Goal: Task Accomplishment & Management: Manage account settings

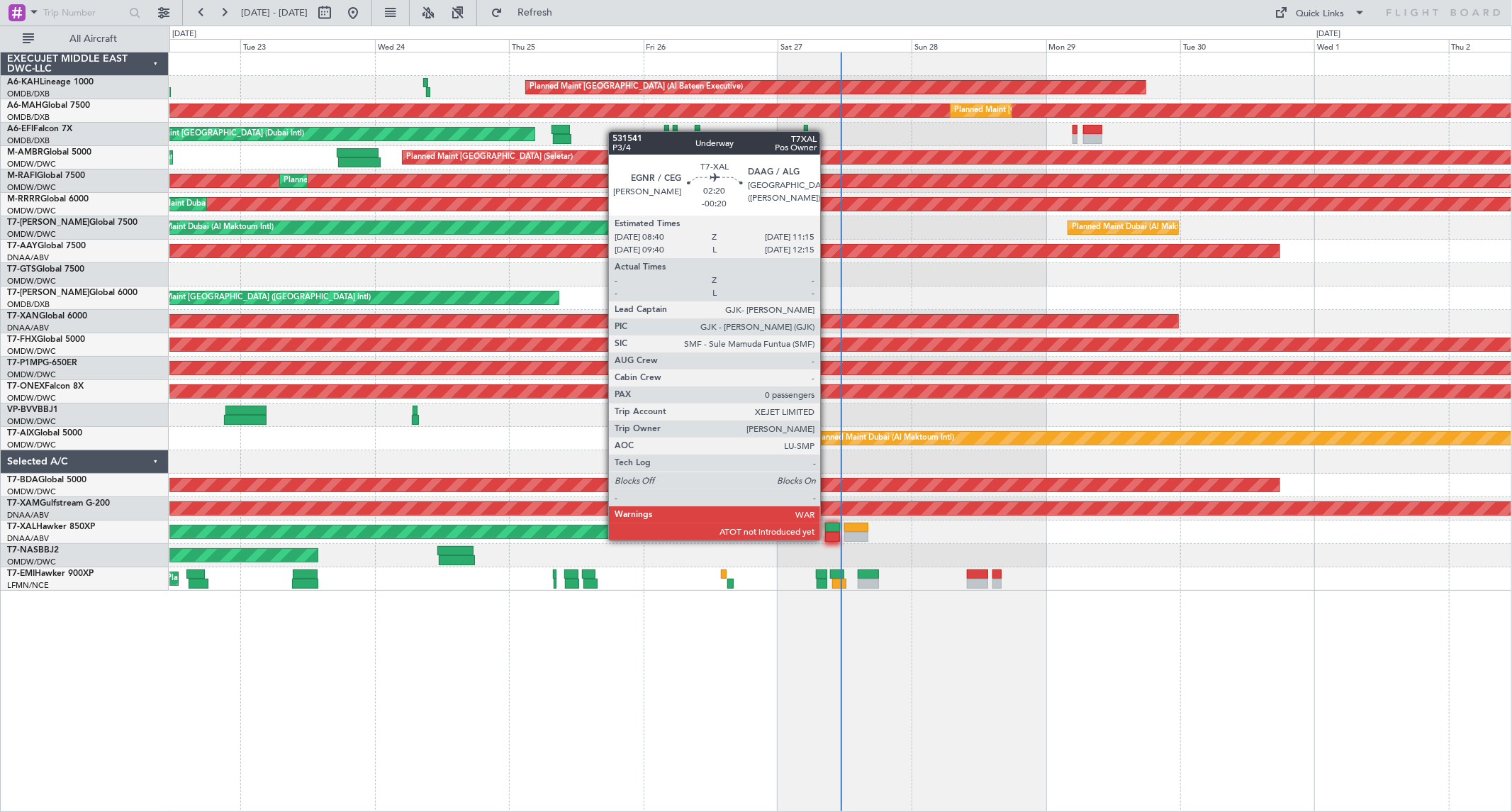
click at [828, 539] on div at bounding box center [832, 537] width 15 height 10
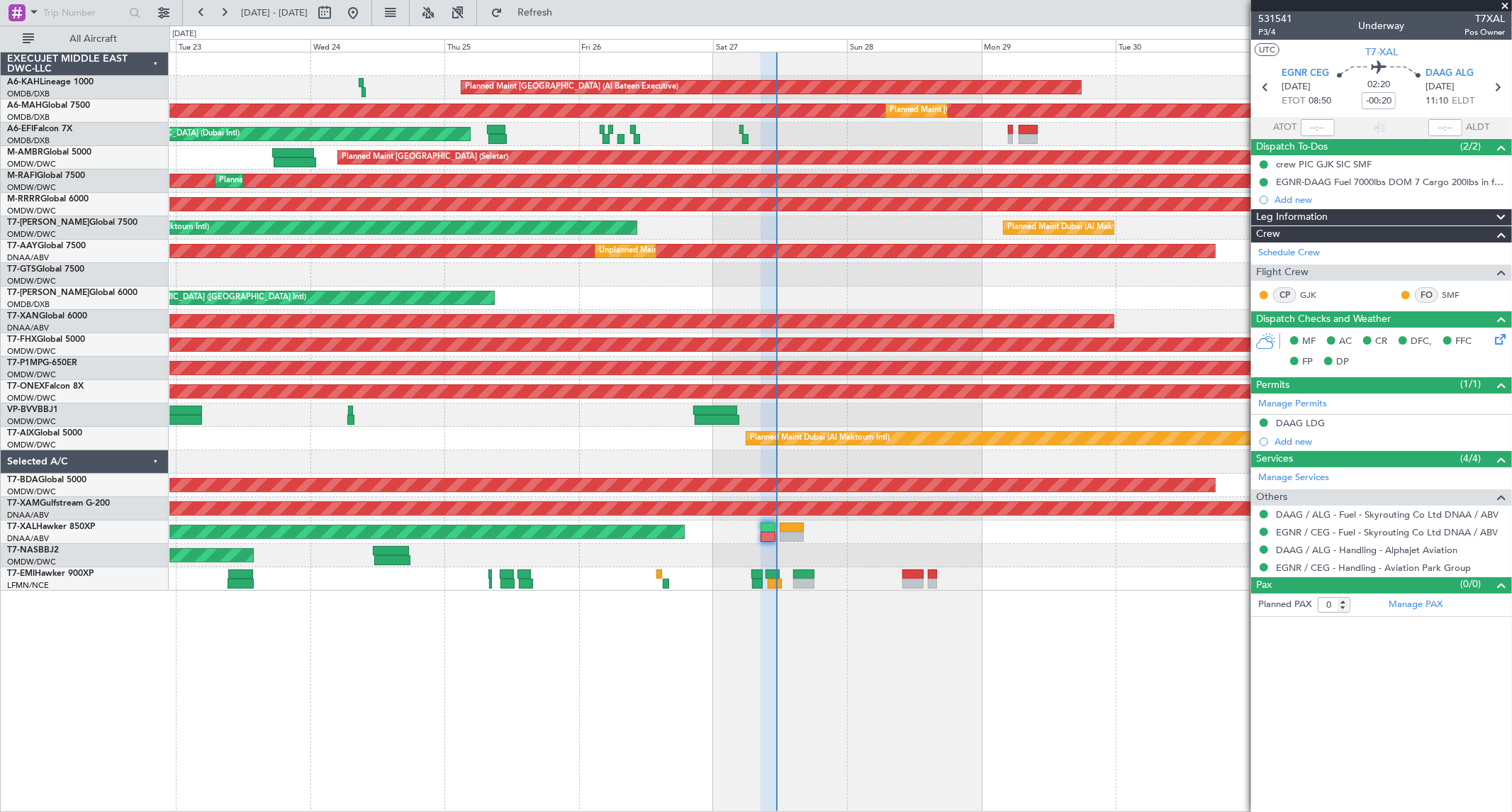
click at [948, 277] on div "AOG Maint [GEOGRAPHIC_DATA] (Seletar)" at bounding box center [840, 275] width 1342 height 23
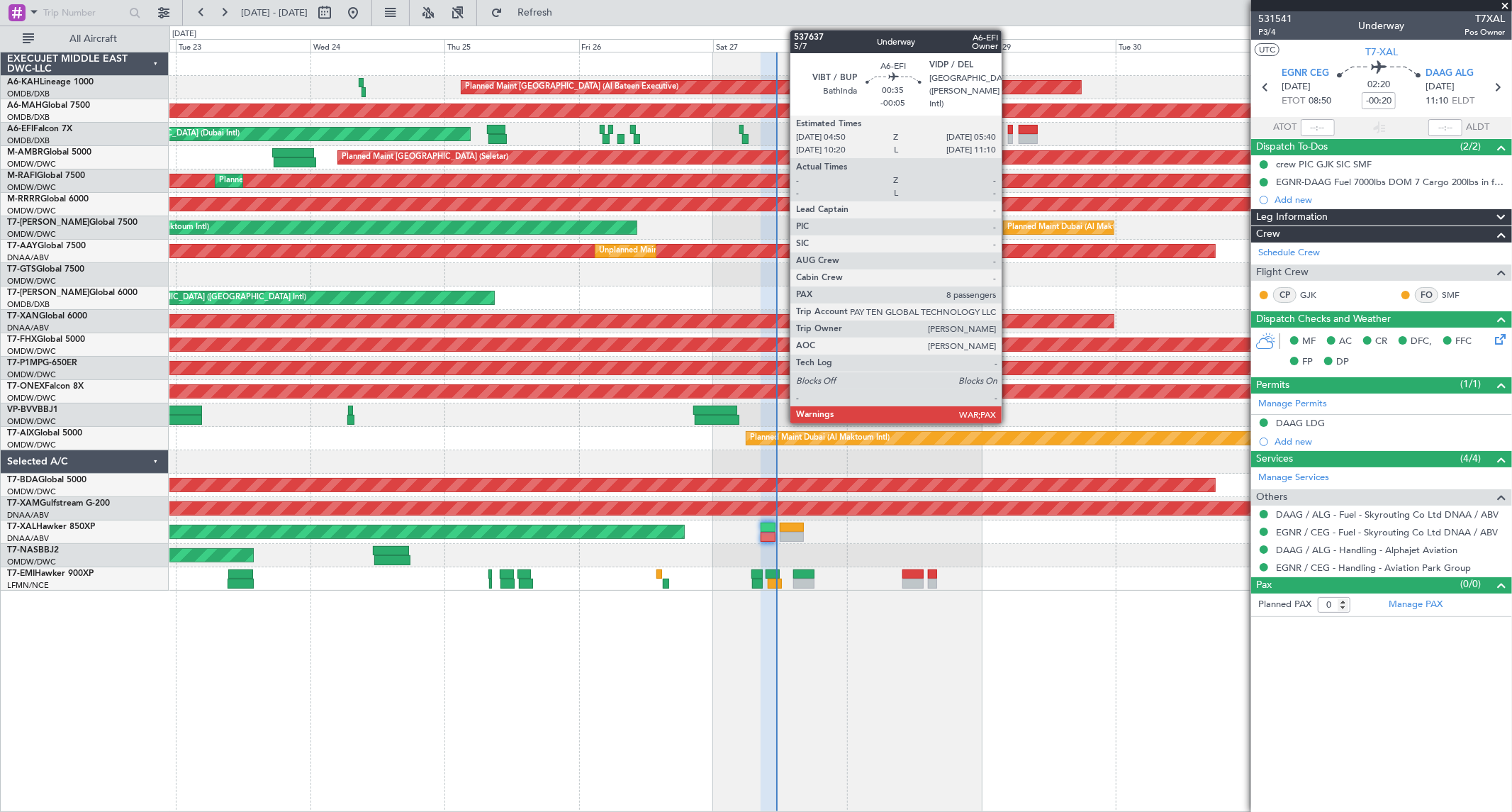
click at [1009, 134] on div at bounding box center [1010, 139] width 5 height 10
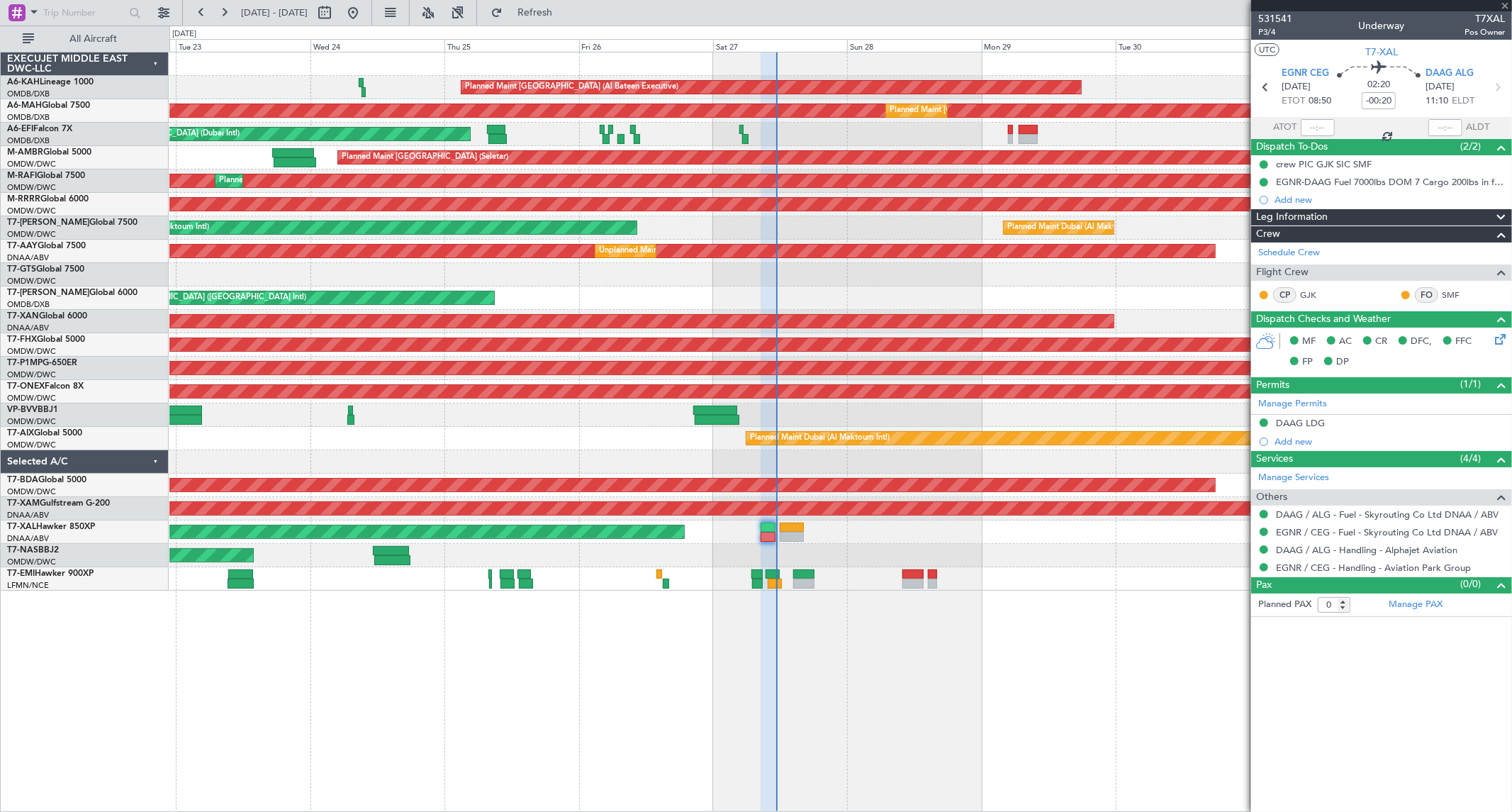
type input "-00:05"
type input "8"
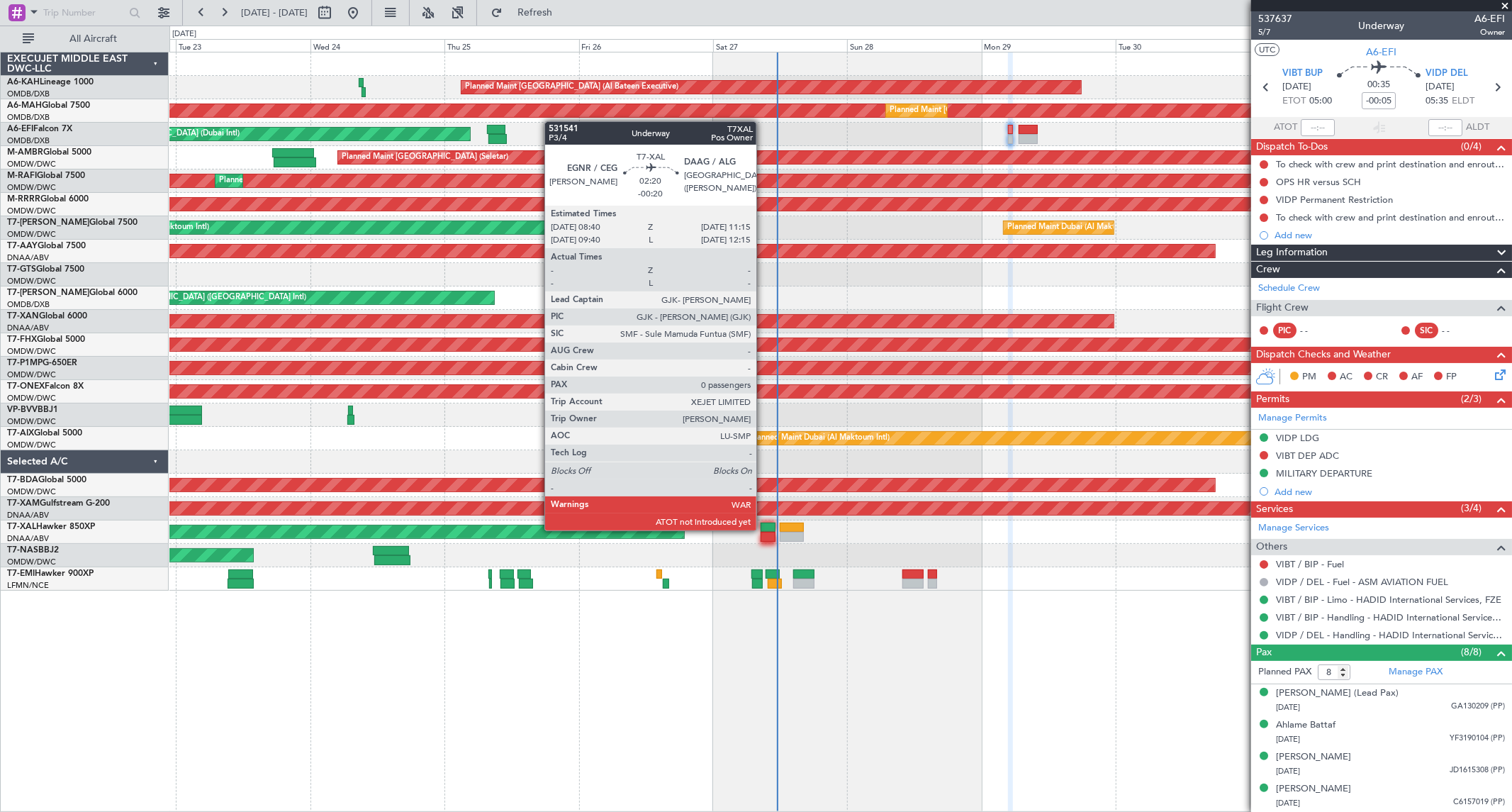
click at [764, 529] on div at bounding box center [768, 528] width 15 height 10
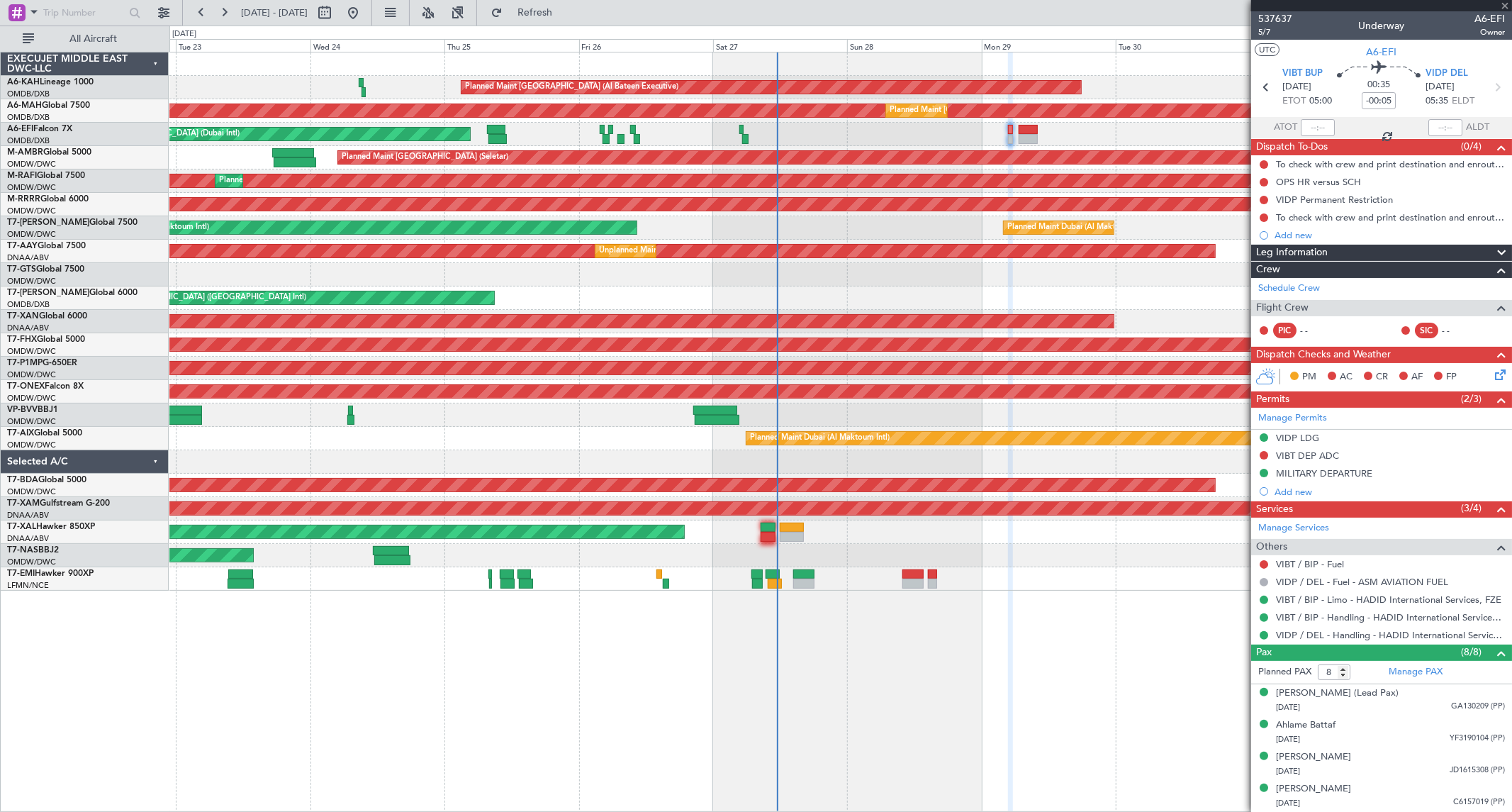
type input "-00:20"
type input "0"
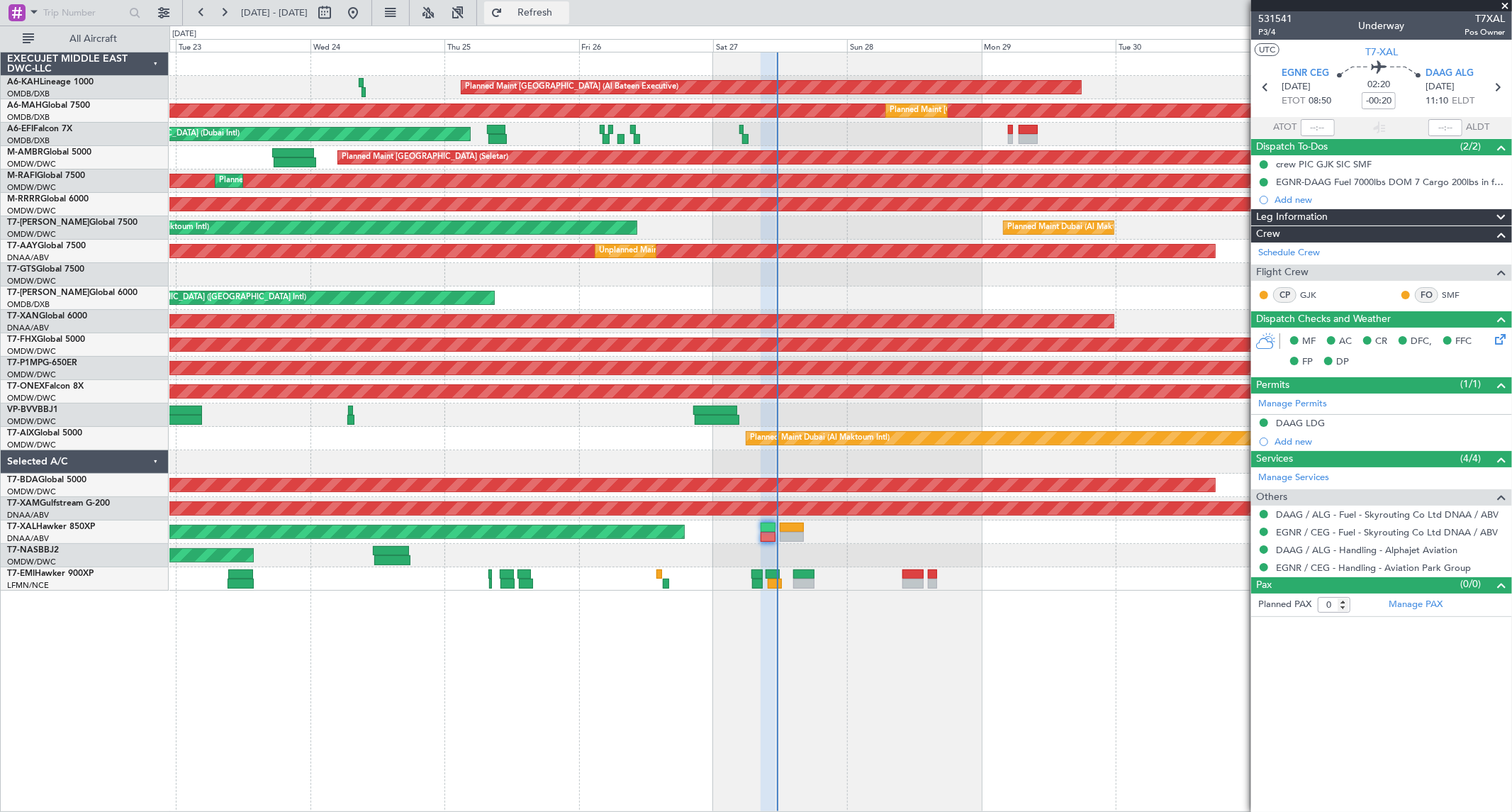
click at [565, 12] on span "Refresh" at bounding box center [535, 13] width 59 height 10
type input "09:23"
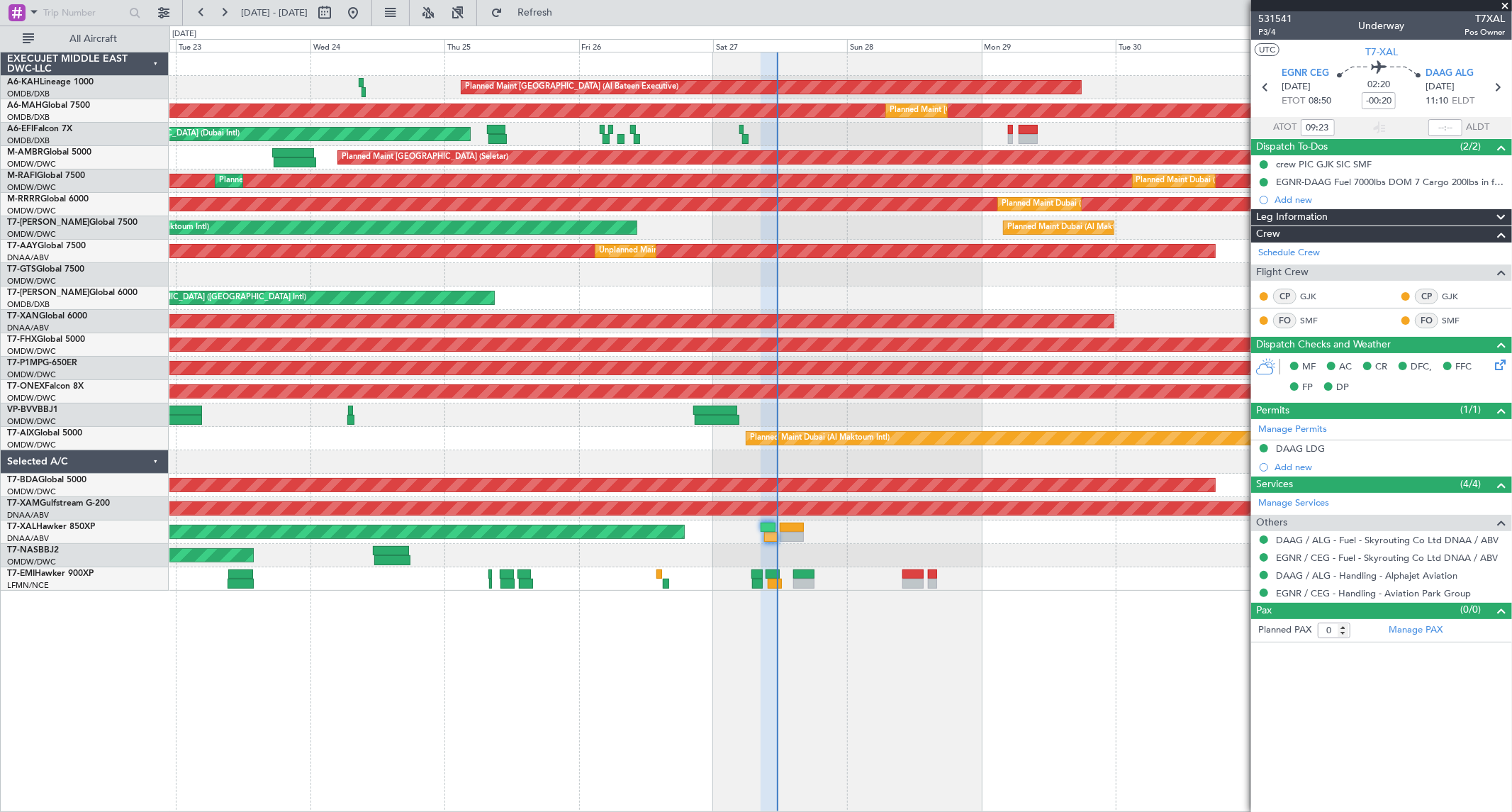
click at [1504, 2] on span at bounding box center [1505, 6] width 14 height 13
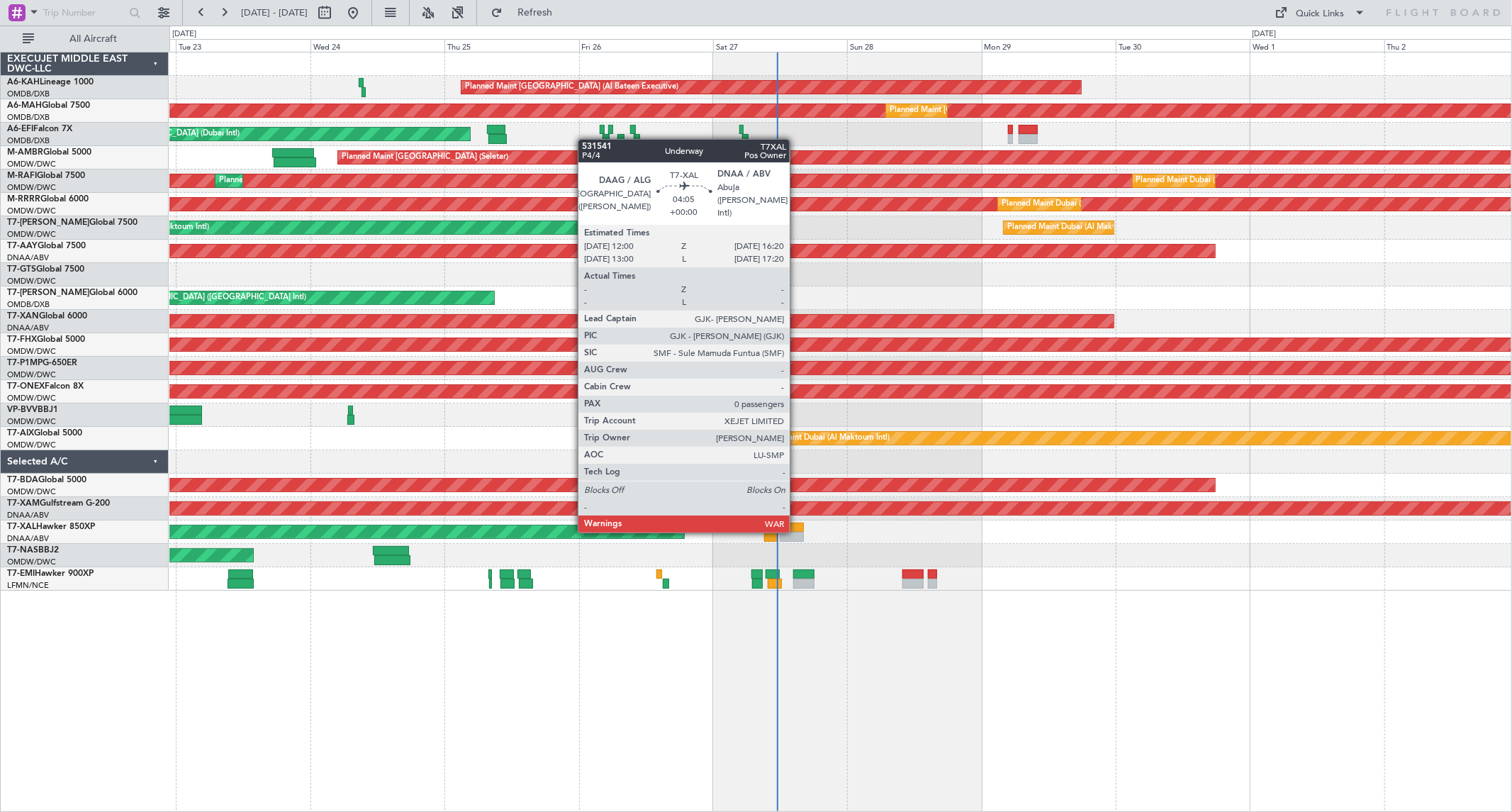
click at [796, 530] on div at bounding box center [792, 528] width 25 height 10
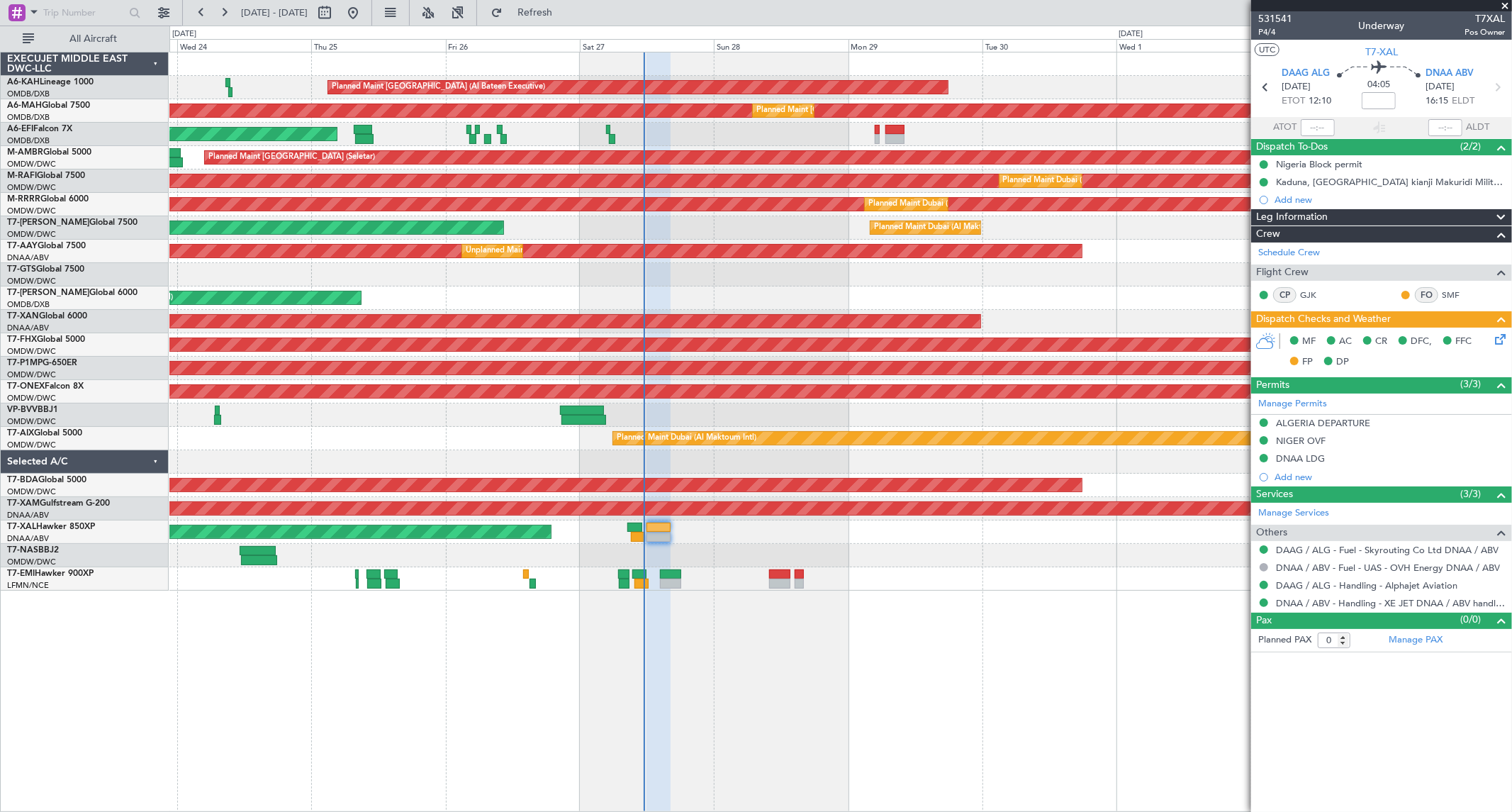
click at [704, 139] on div "AOG Maint [GEOGRAPHIC_DATA] (Dubai Intl)" at bounding box center [840, 134] width 1342 height 23
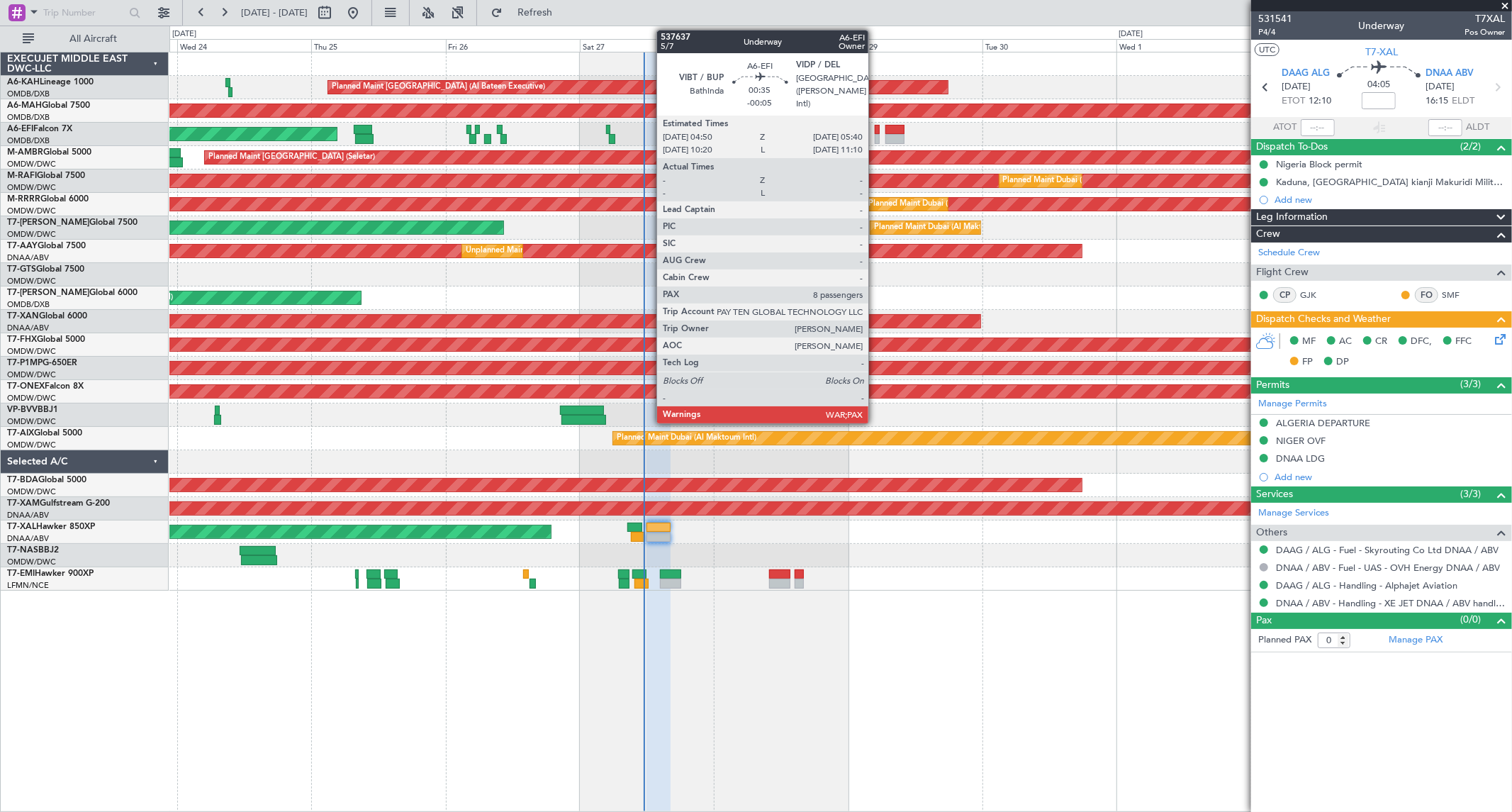
click at [876, 136] on div at bounding box center [877, 139] width 5 height 10
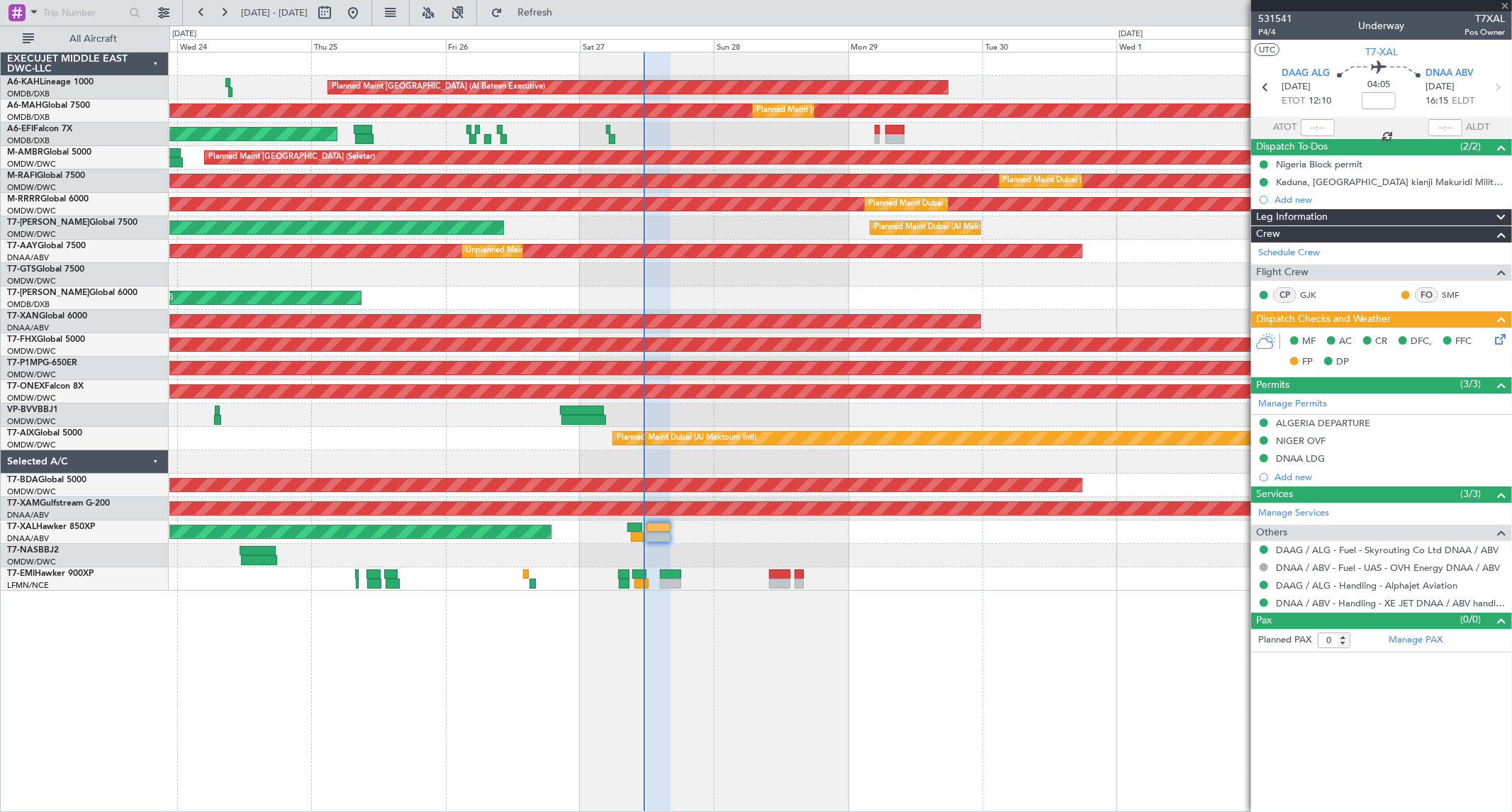
type input "-00:05"
type input "8"
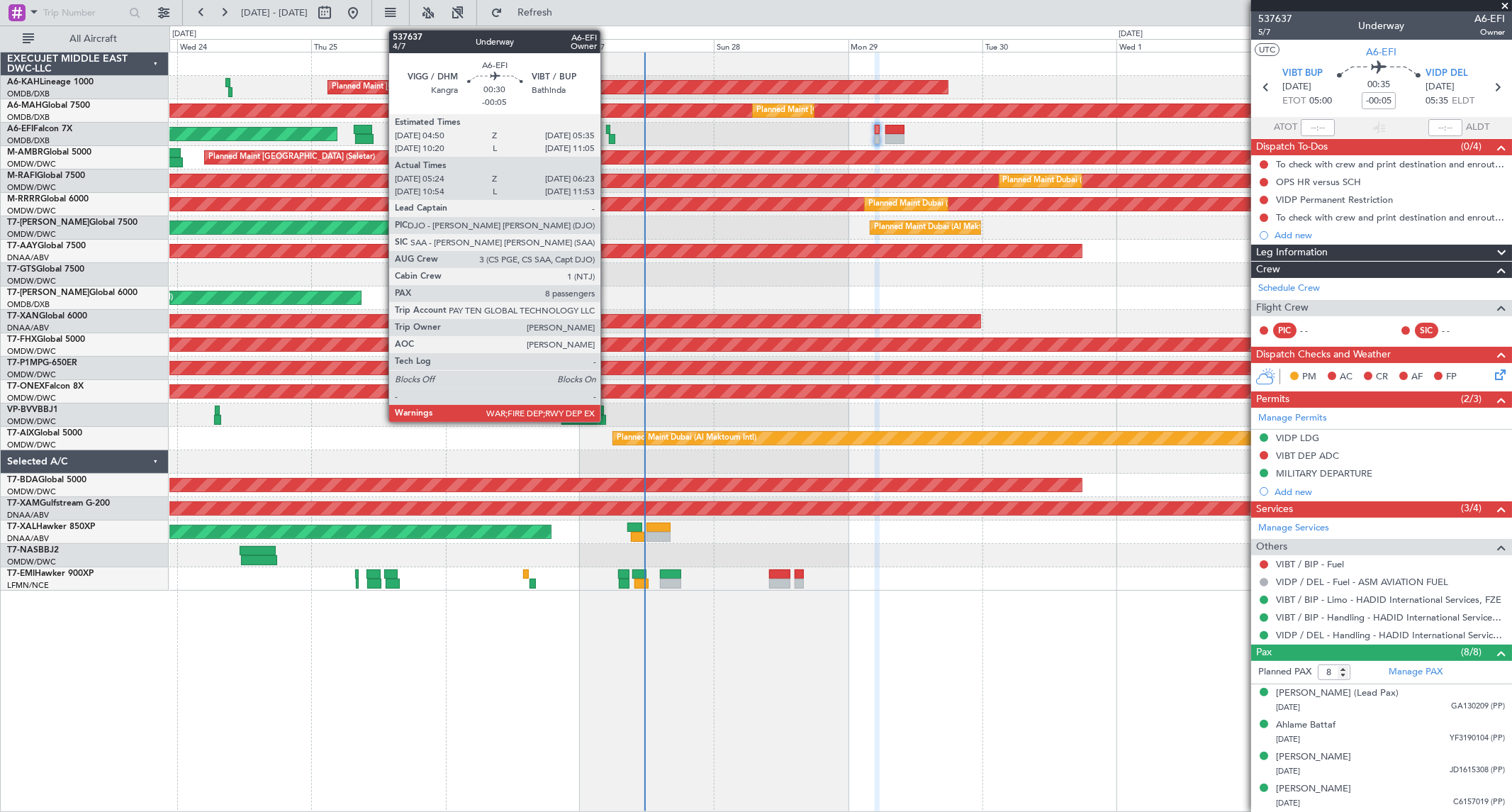
click at [608, 129] on div at bounding box center [608, 130] width 4 height 10
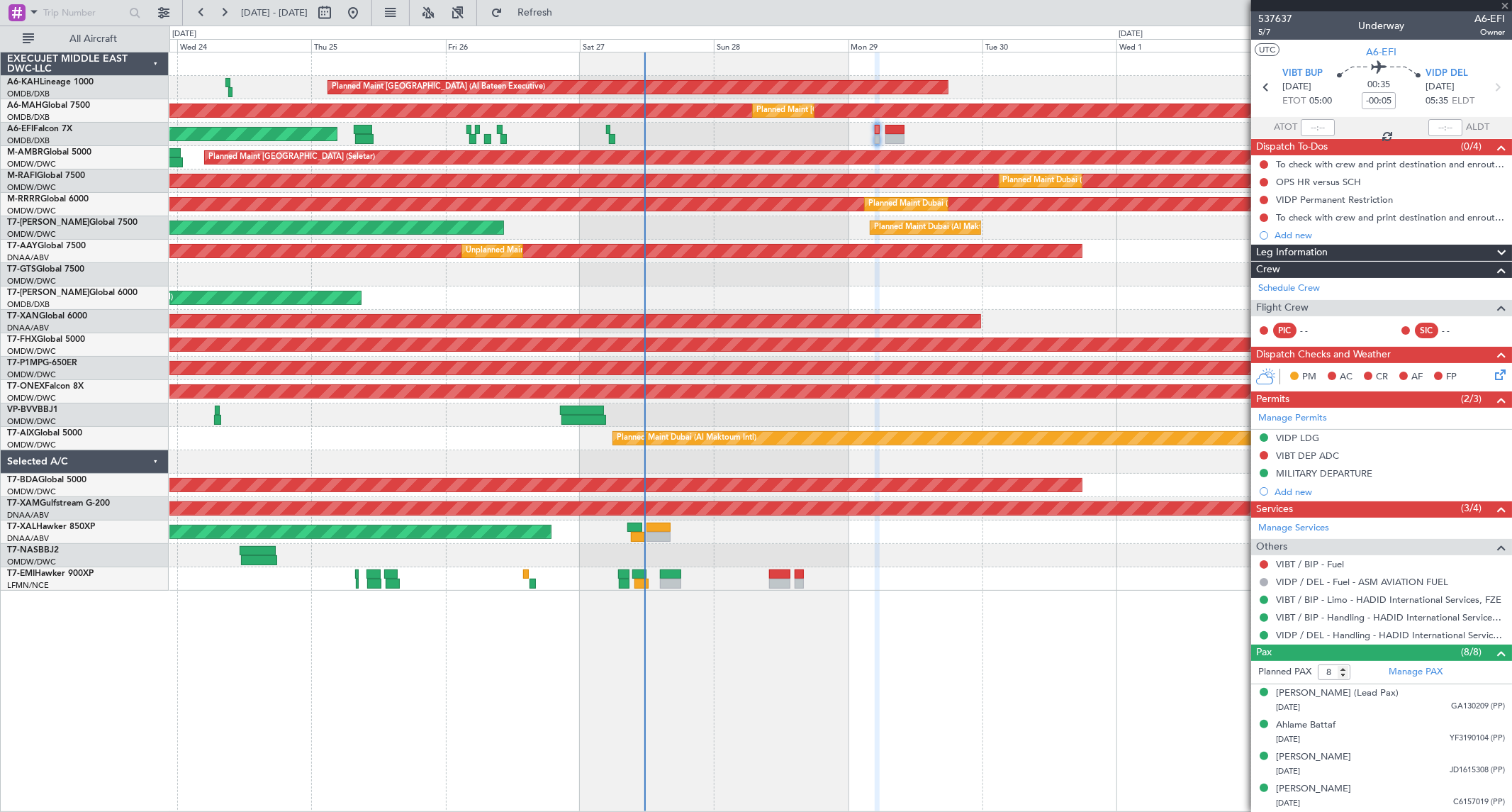
type input "05:34"
type input "06:18"
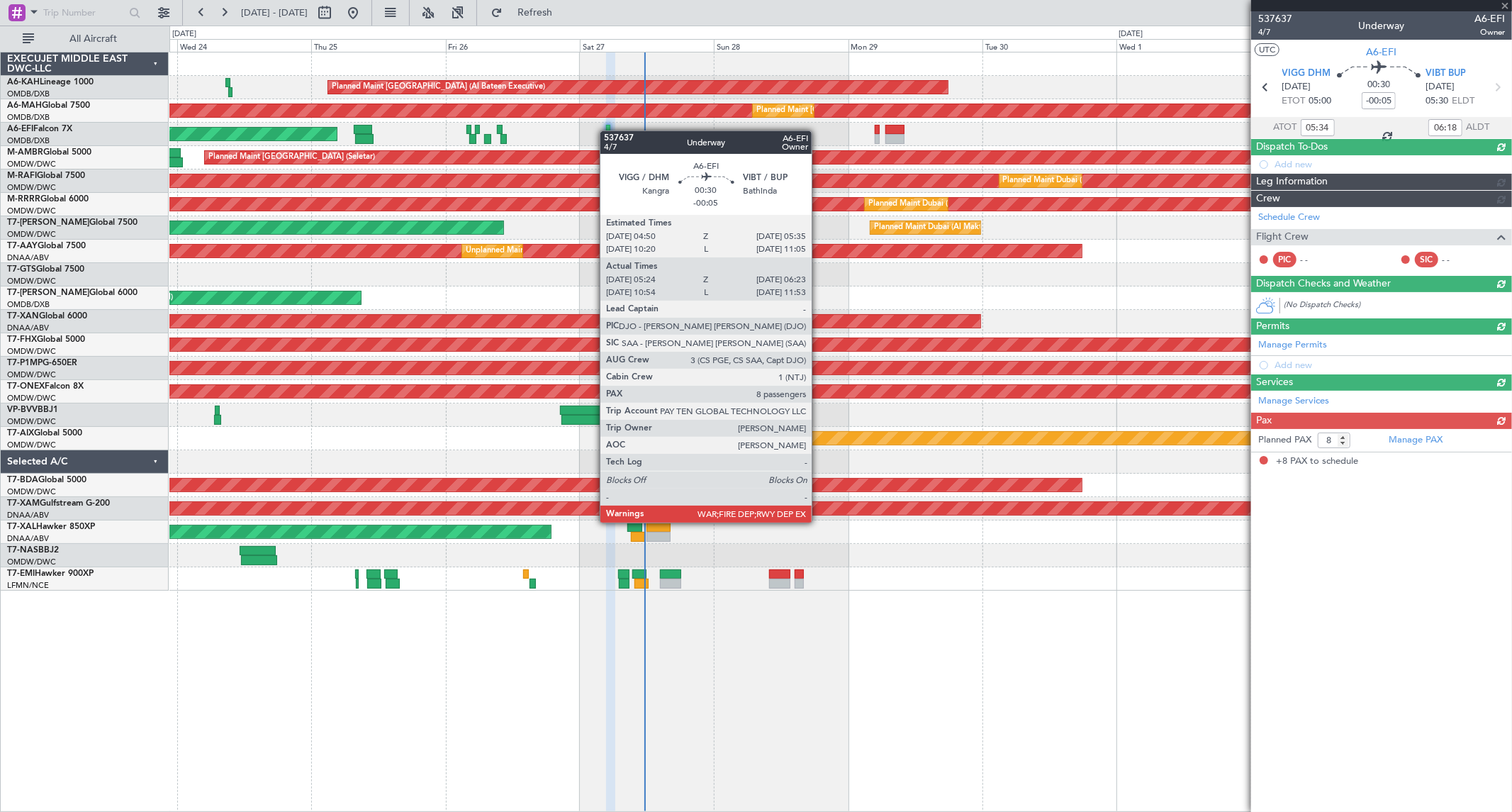
type input "Dherander Fithani (DHF)"
type input "7367"
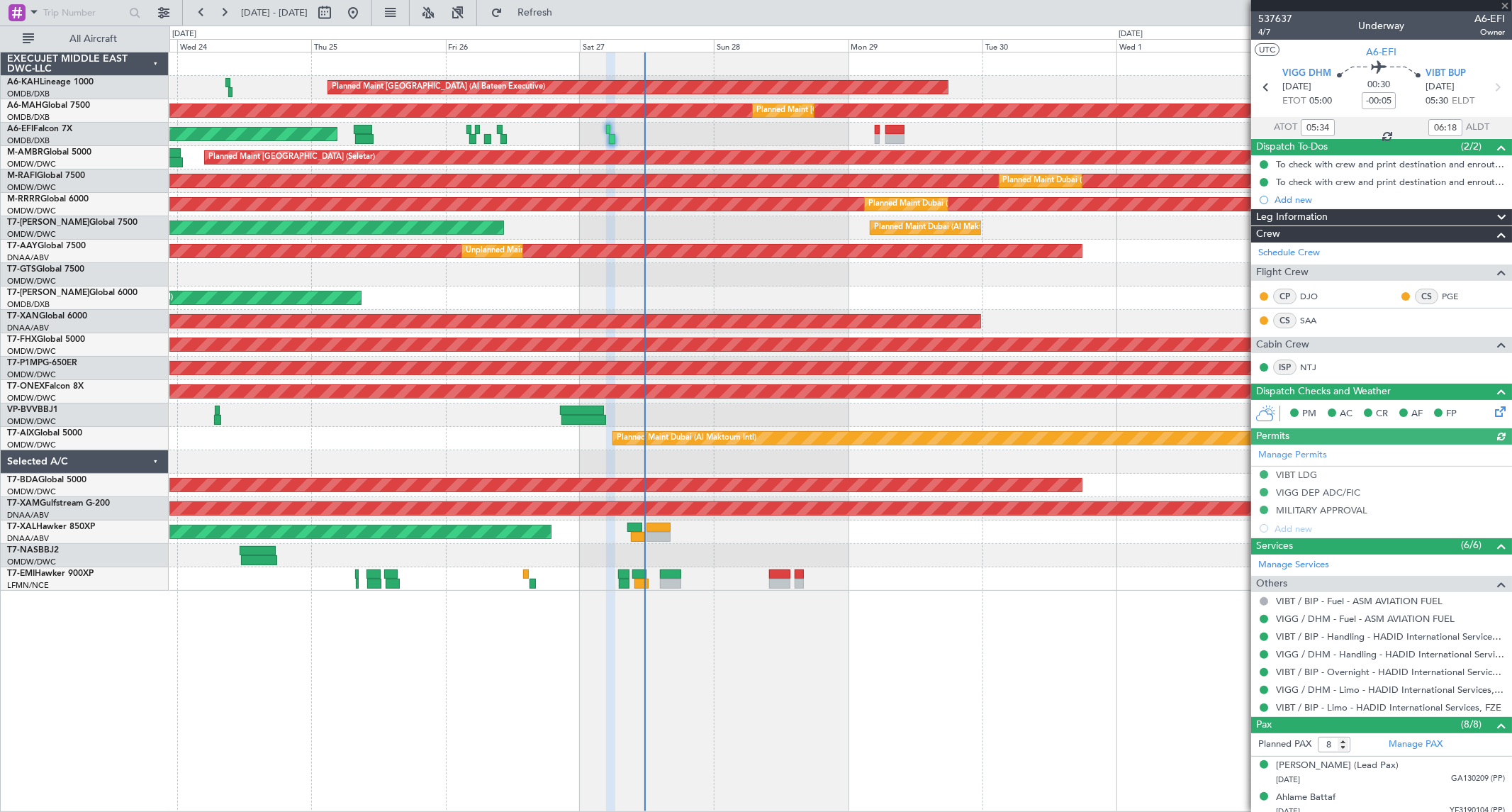
scroll to position [158, 0]
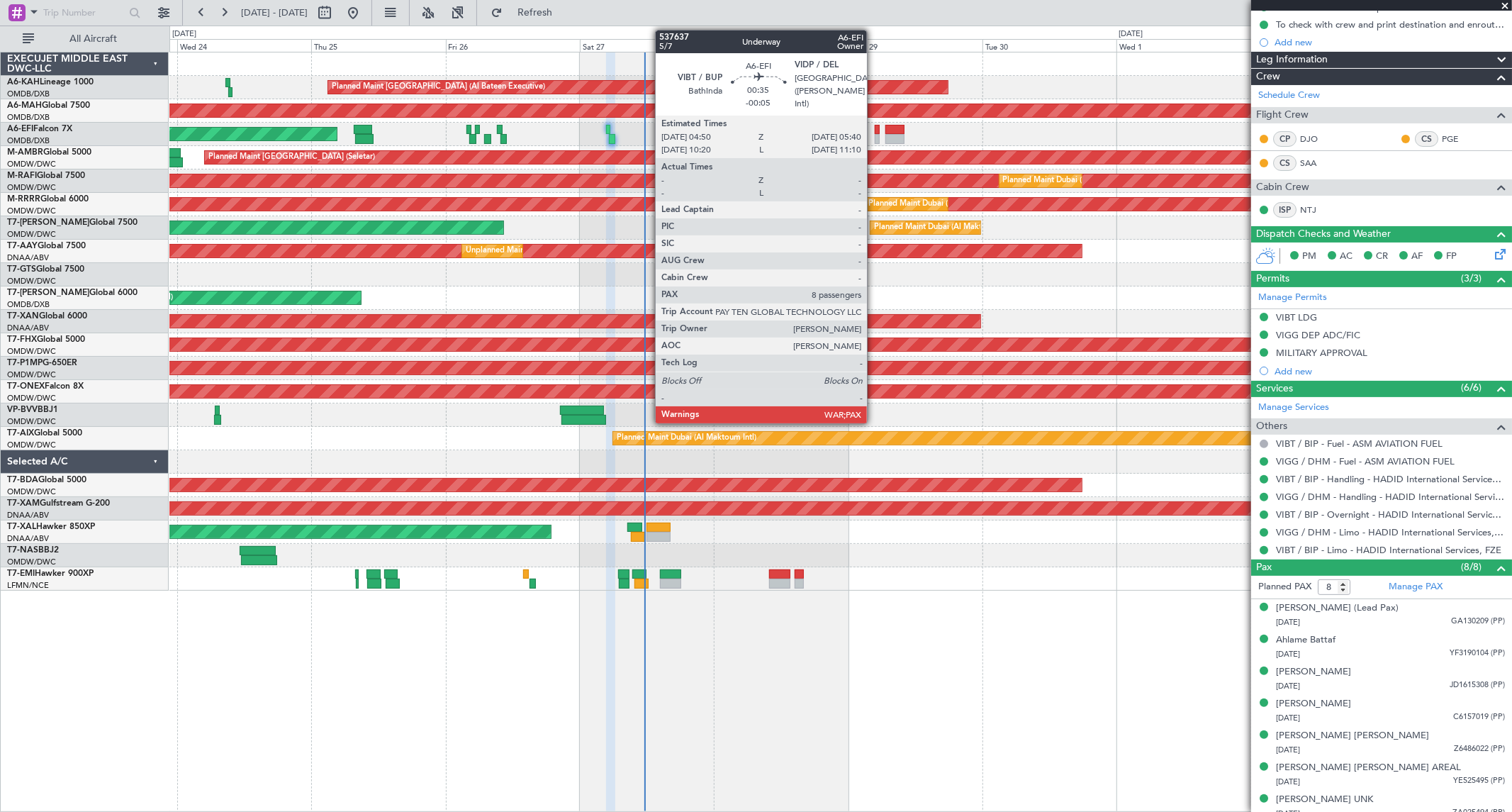
click at [875, 138] on div at bounding box center [877, 139] width 5 height 10
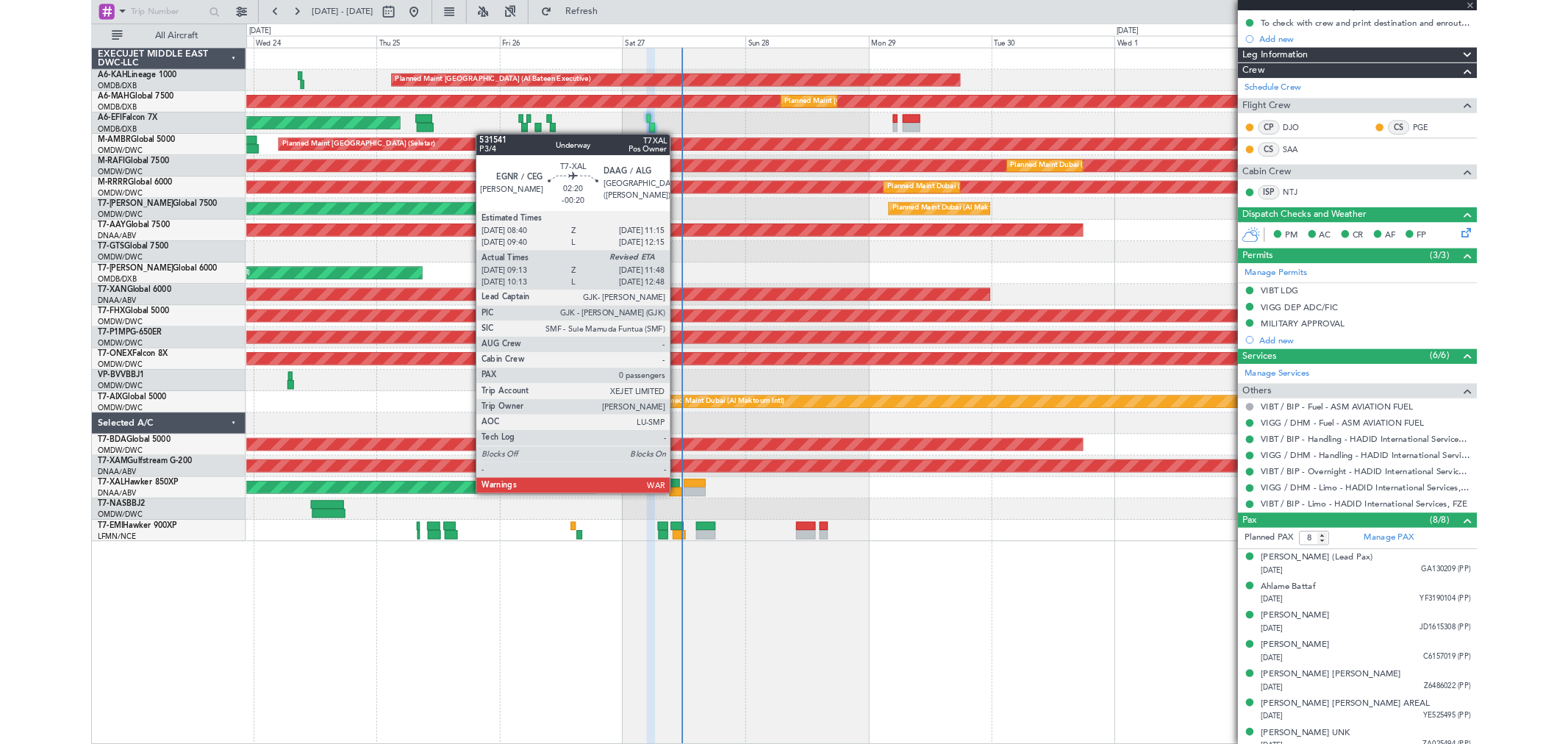
scroll to position [0, 0]
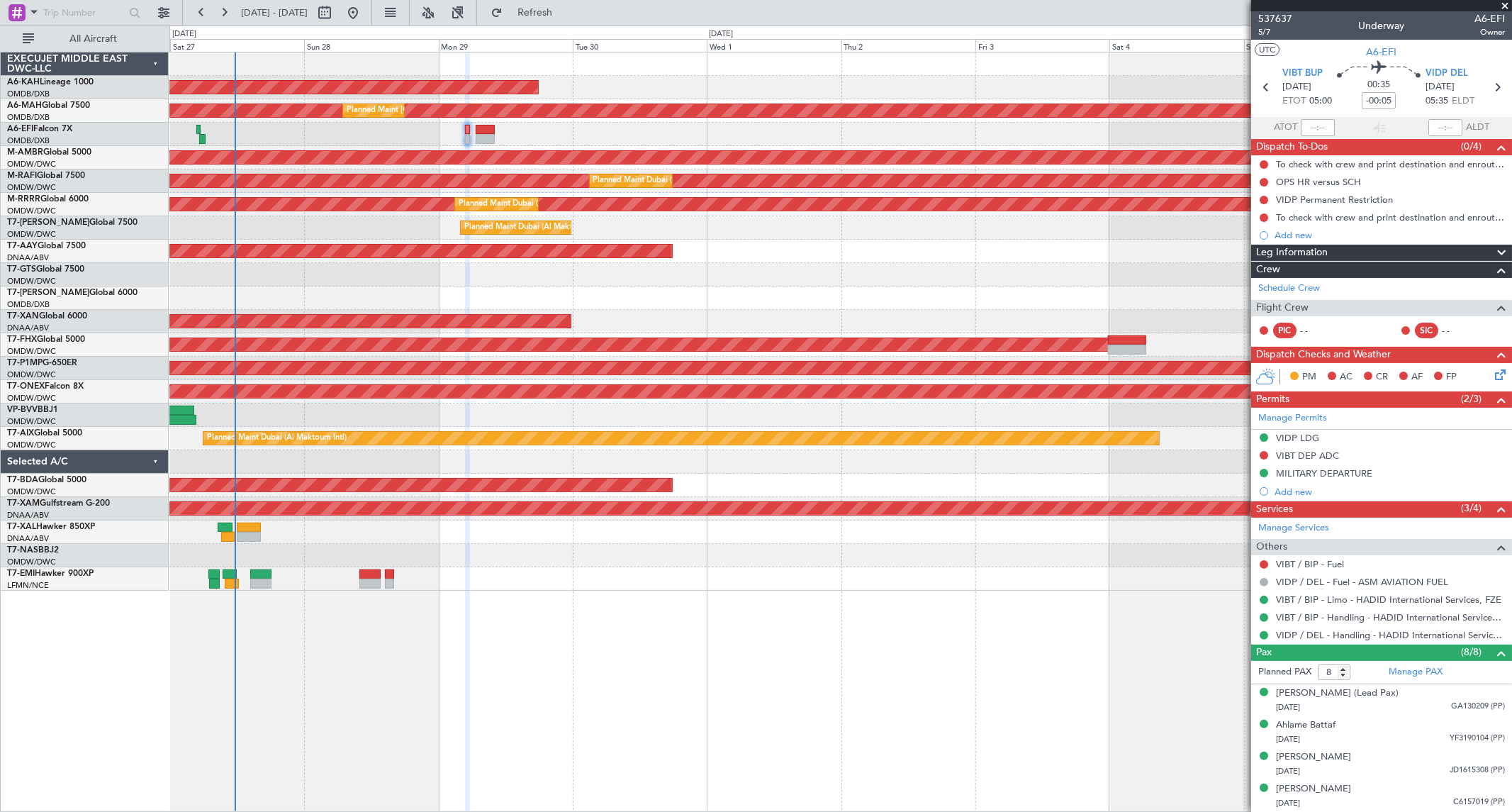
click at [663, 291] on div "Planned Maint [GEOGRAPHIC_DATA] ([GEOGRAPHIC_DATA] Intl)" at bounding box center [840, 298] width 1342 height 23
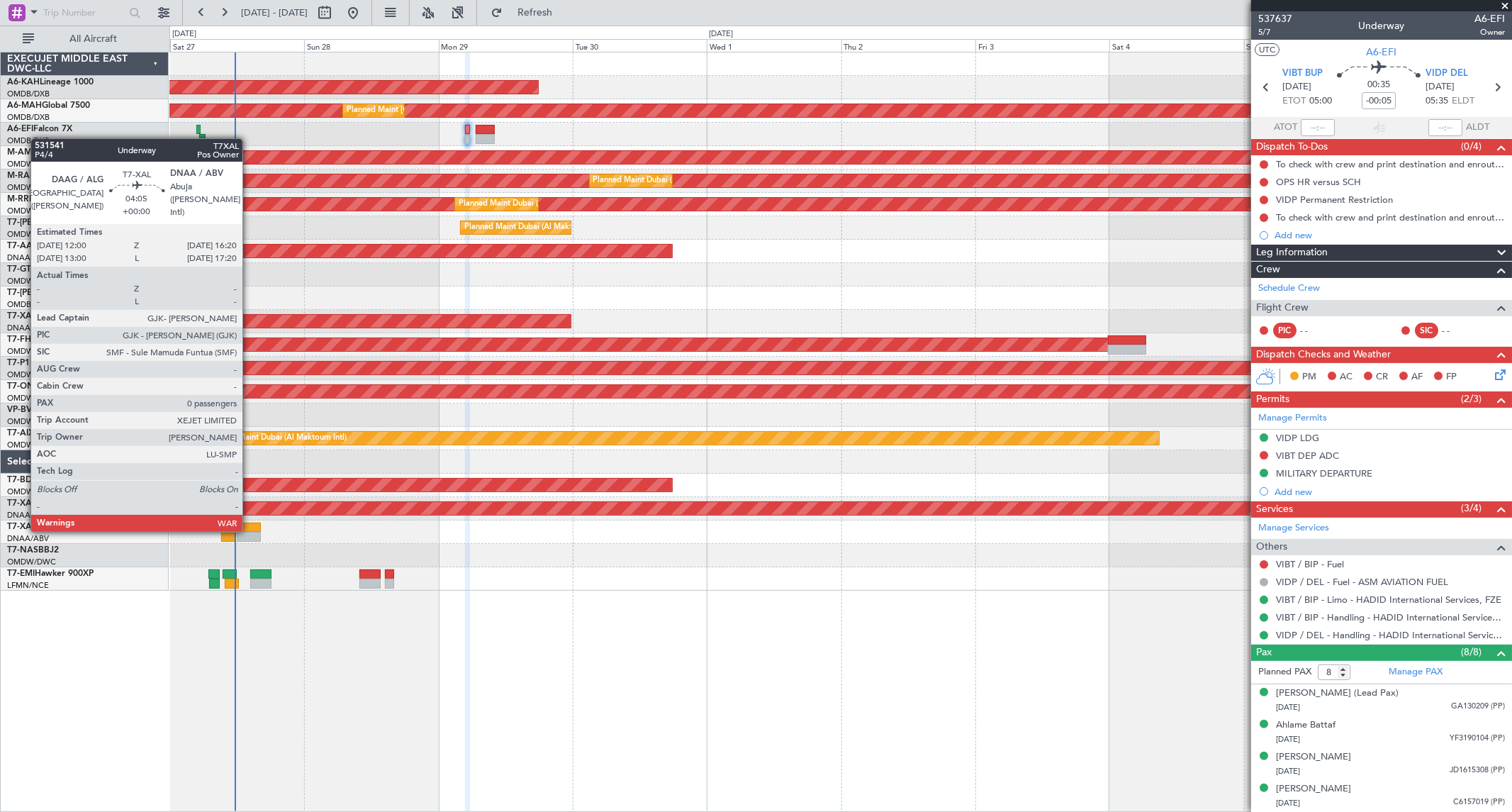
click at [250, 528] on div at bounding box center [249, 528] width 25 height 10
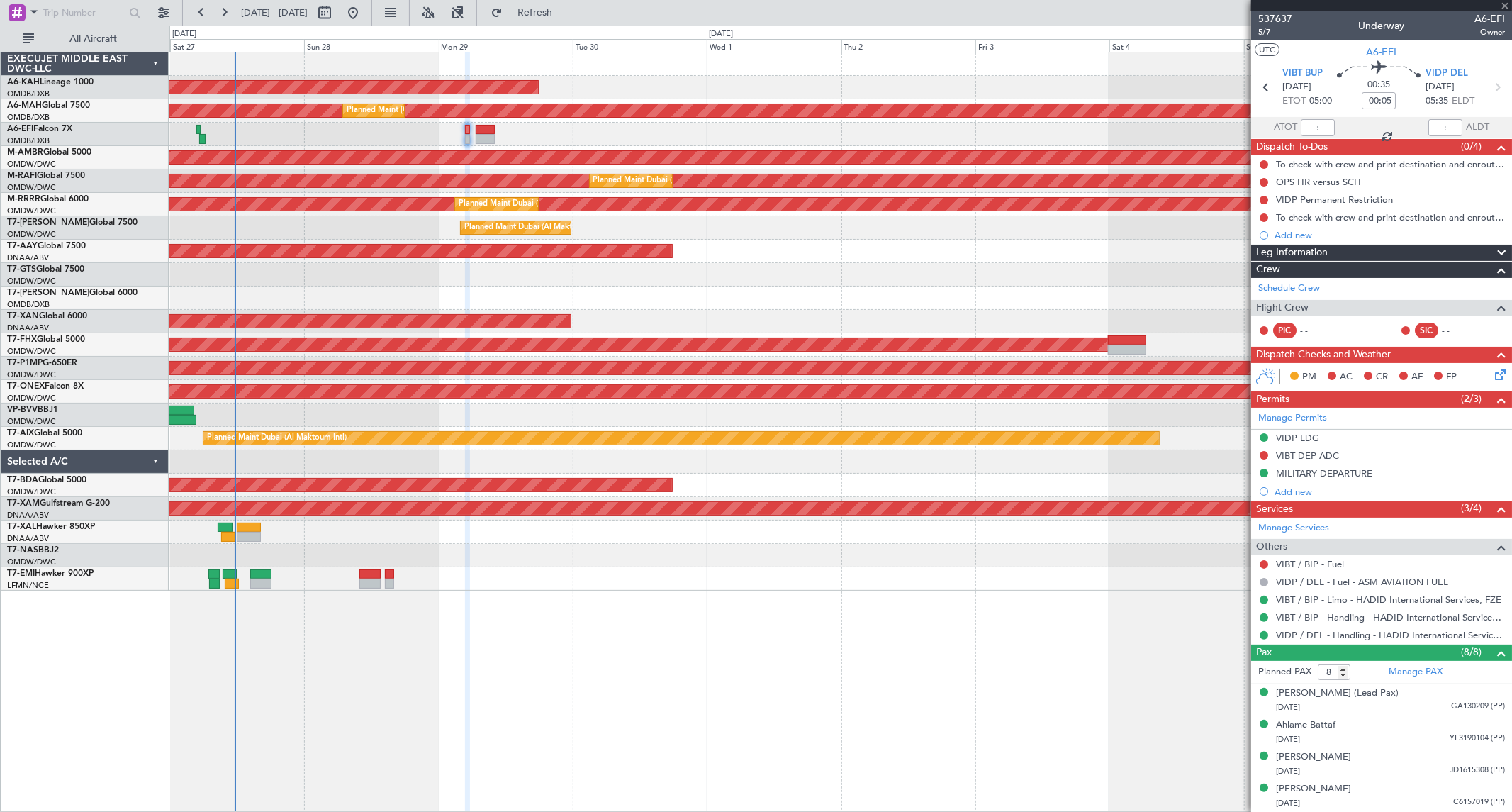
type input "0"
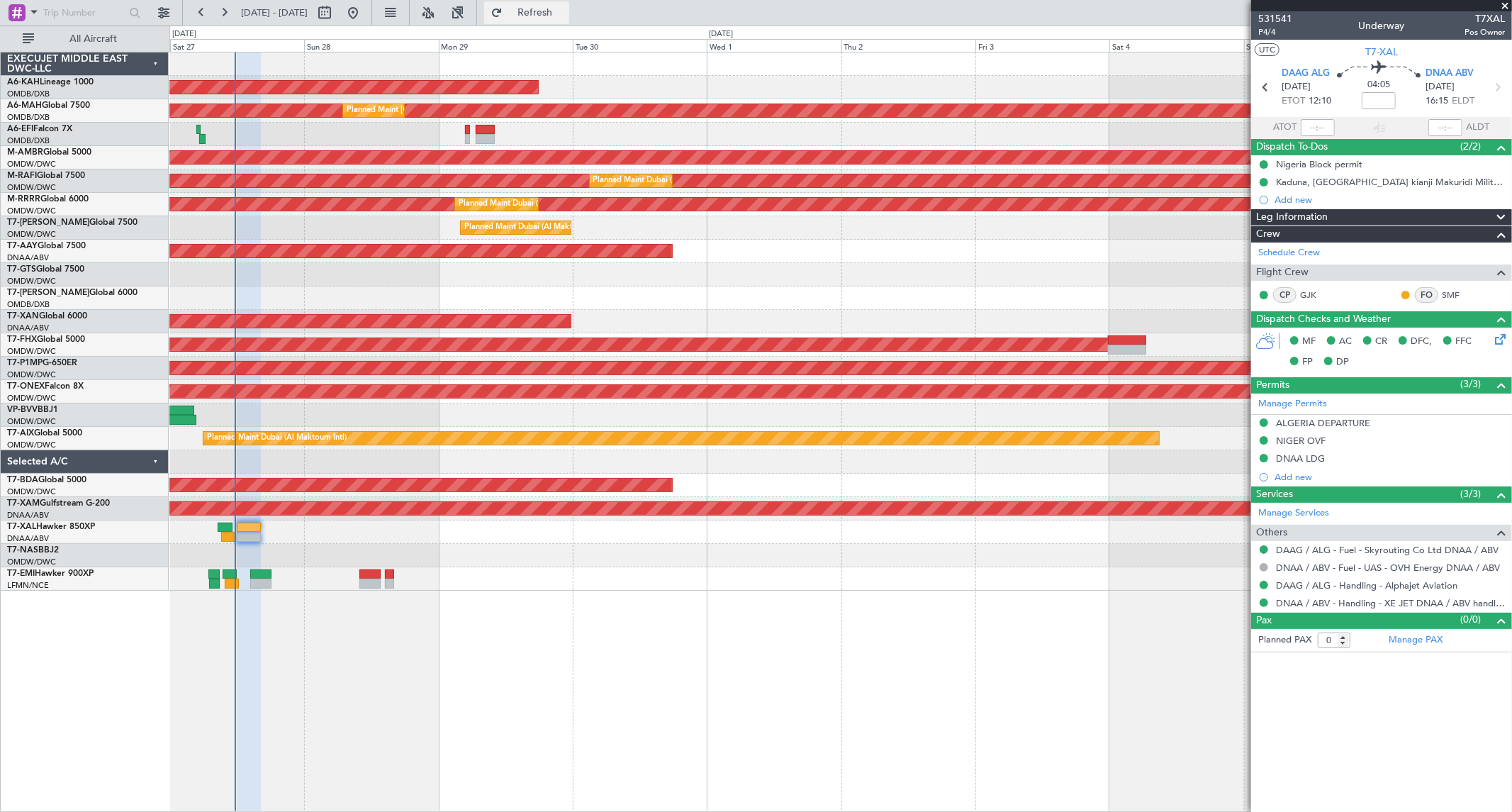
click at [565, 14] on span "Refresh" at bounding box center [535, 13] width 59 height 10
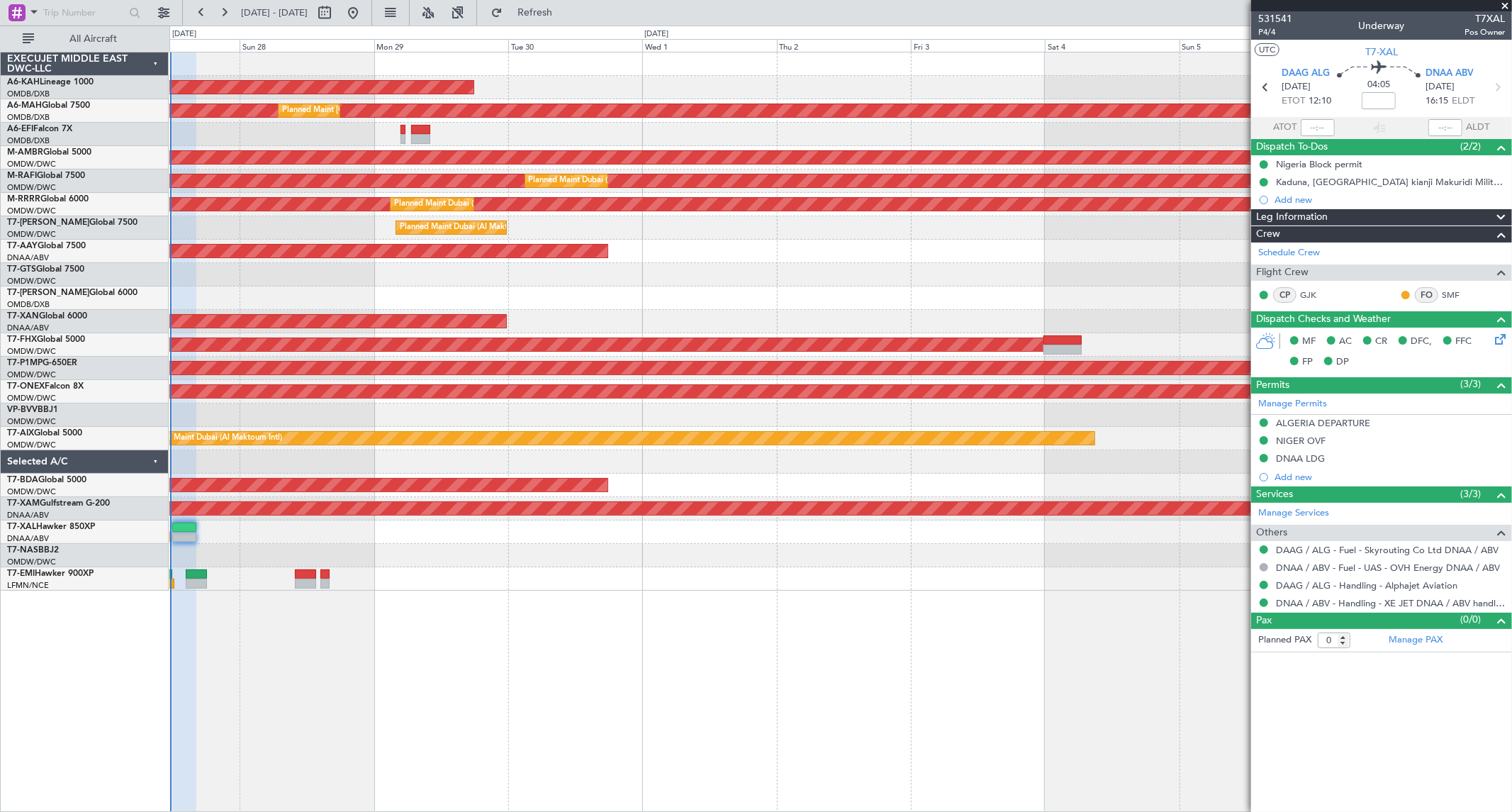
click at [615, 456] on div at bounding box center [840, 461] width 1342 height 23
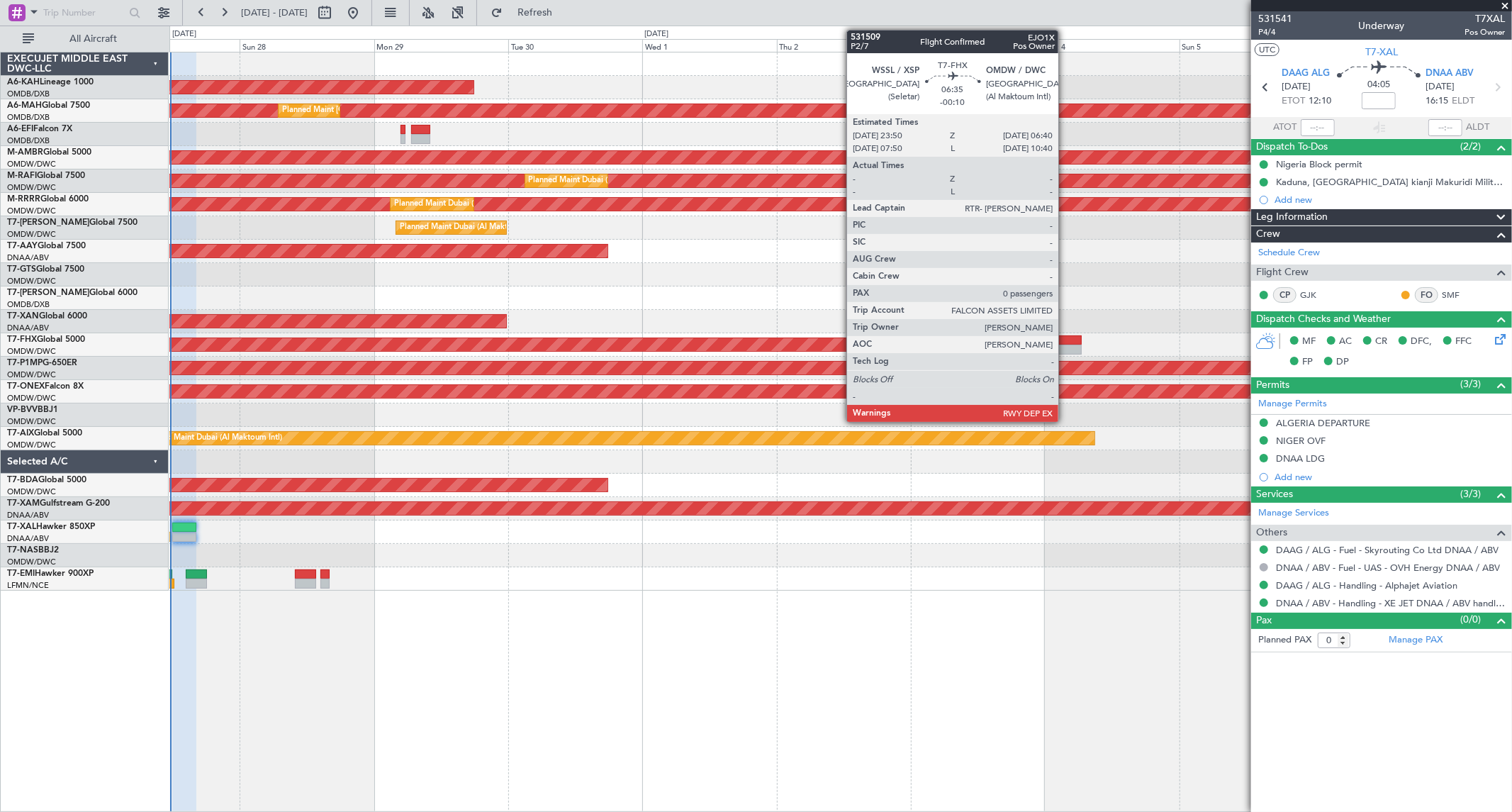
click at [1065, 340] on div at bounding box center [1063, 340] width 38 height 10
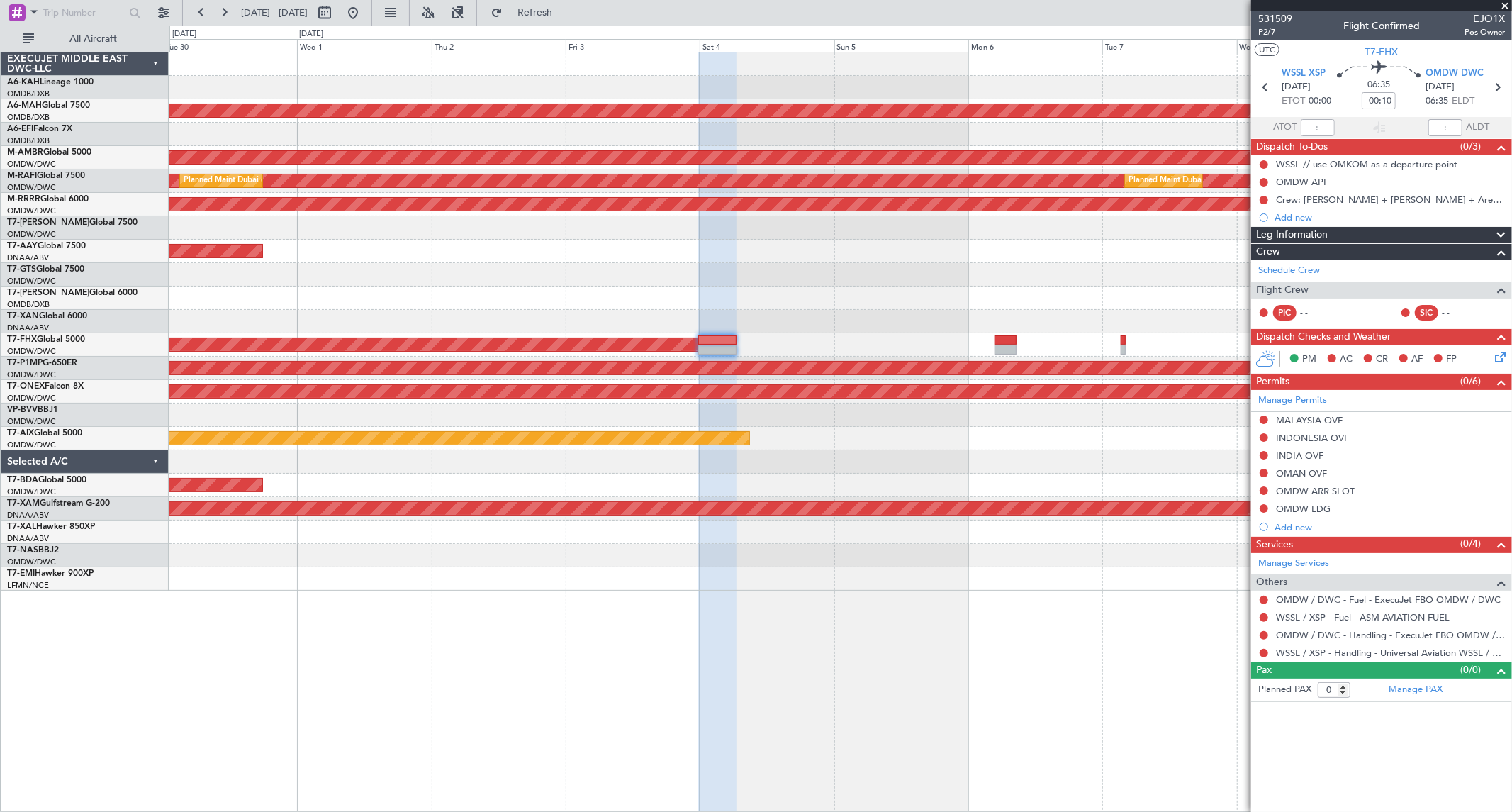
click at [762, 270] on div at bounding box center [840, 275] width 1342 height 23
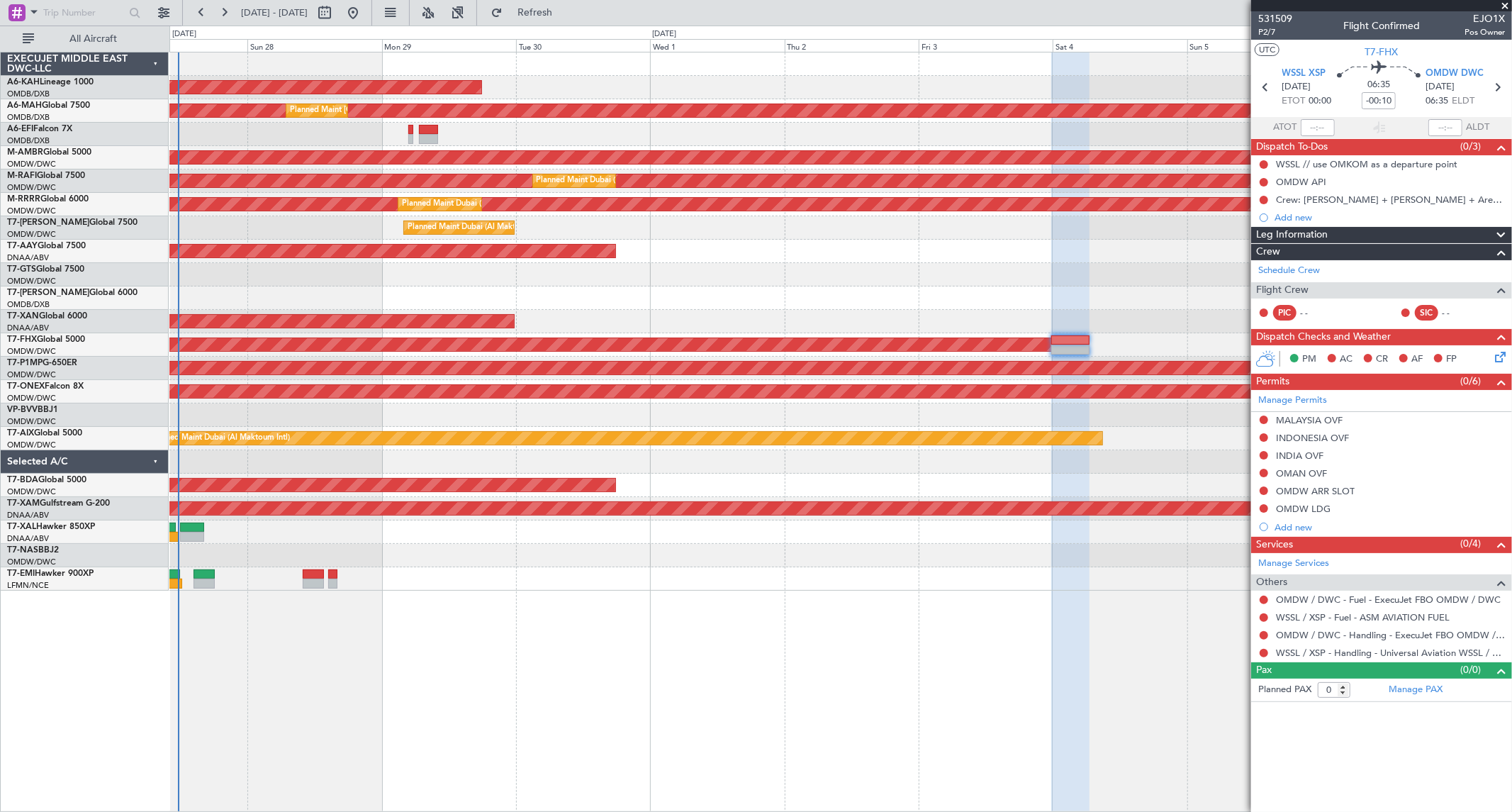
click at [918, 295] on div "Planned Maint [GEOGRAPHIC_DATA] (Al Bateen Executive) Planned Maint [GEOGRAPHIC…" at bounding box center [840, 322] width 1342 height 538
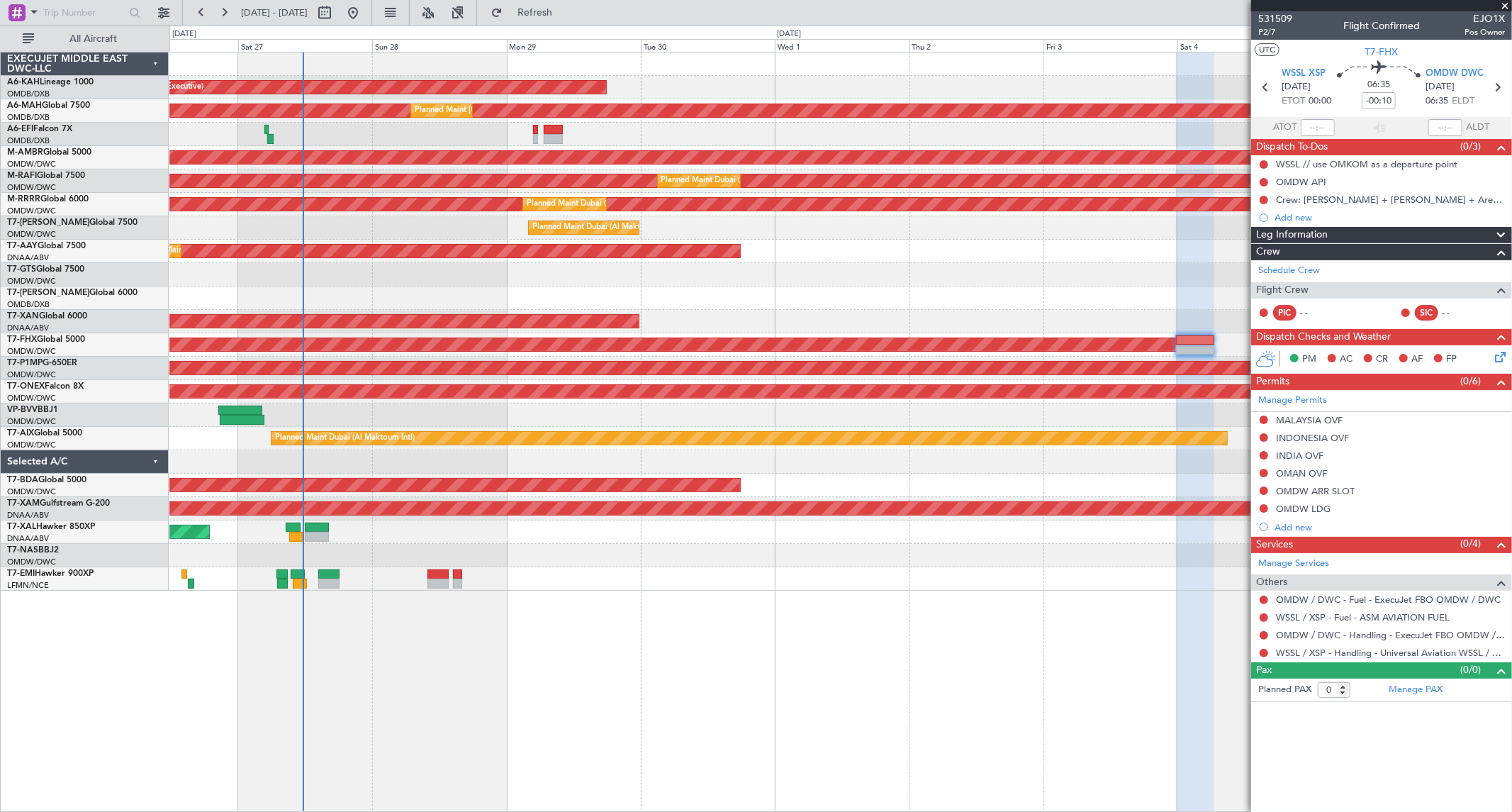
click at [938, 291] on div "Planned Maint [GEOGRAPHIC_DATA] ([GEOGRAPHIC_DATA] Intl)" at bounding box center [840, 298] width 1342 height 23
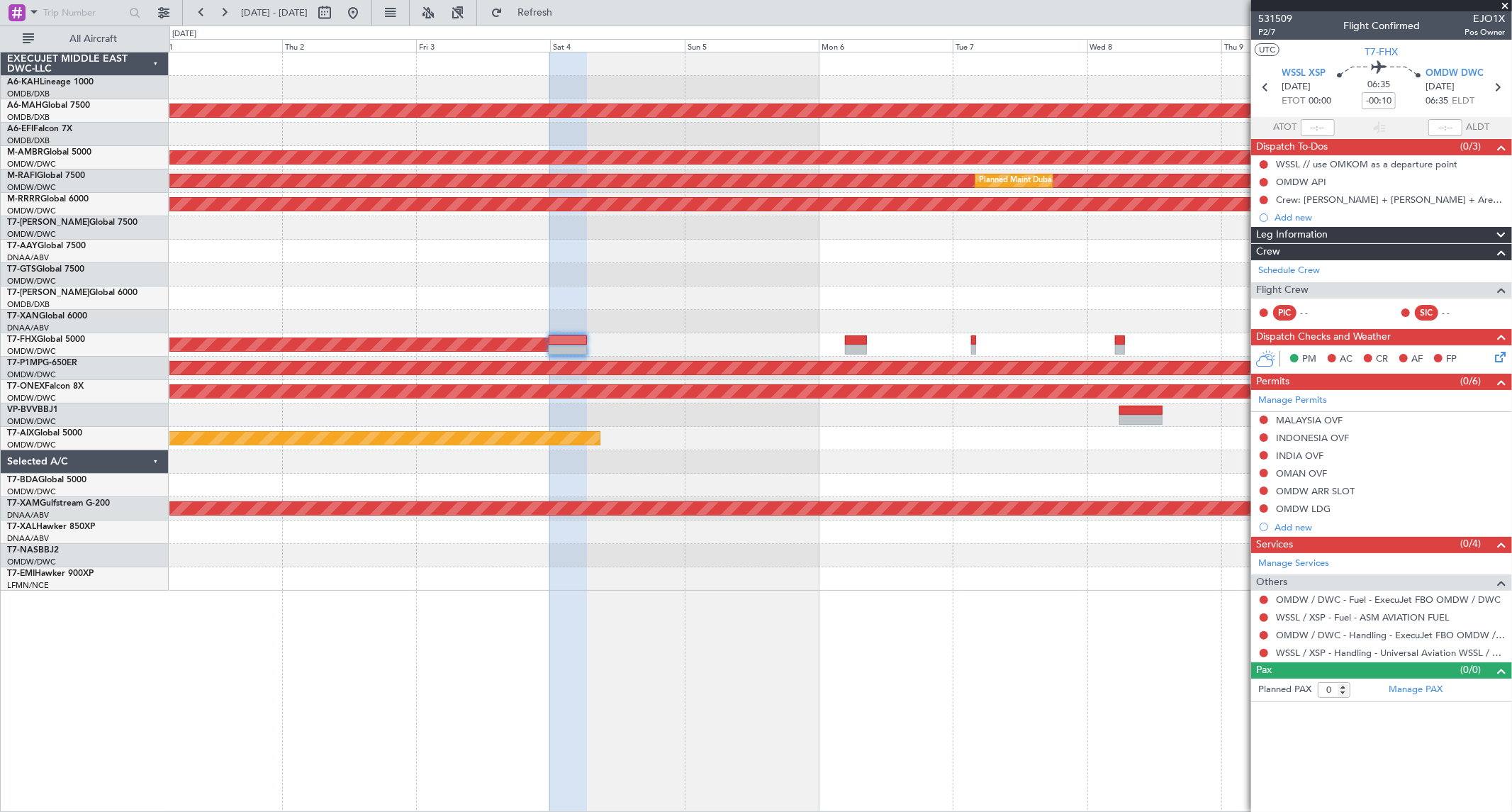
click at [502, 235] on div "Planned Maint [GEOGRAPHIC_DATA] (Al Bateen Executive) Planned Maint [GEOGRAPHIC…" at bounding box center [840, 322] width 1342 height 538
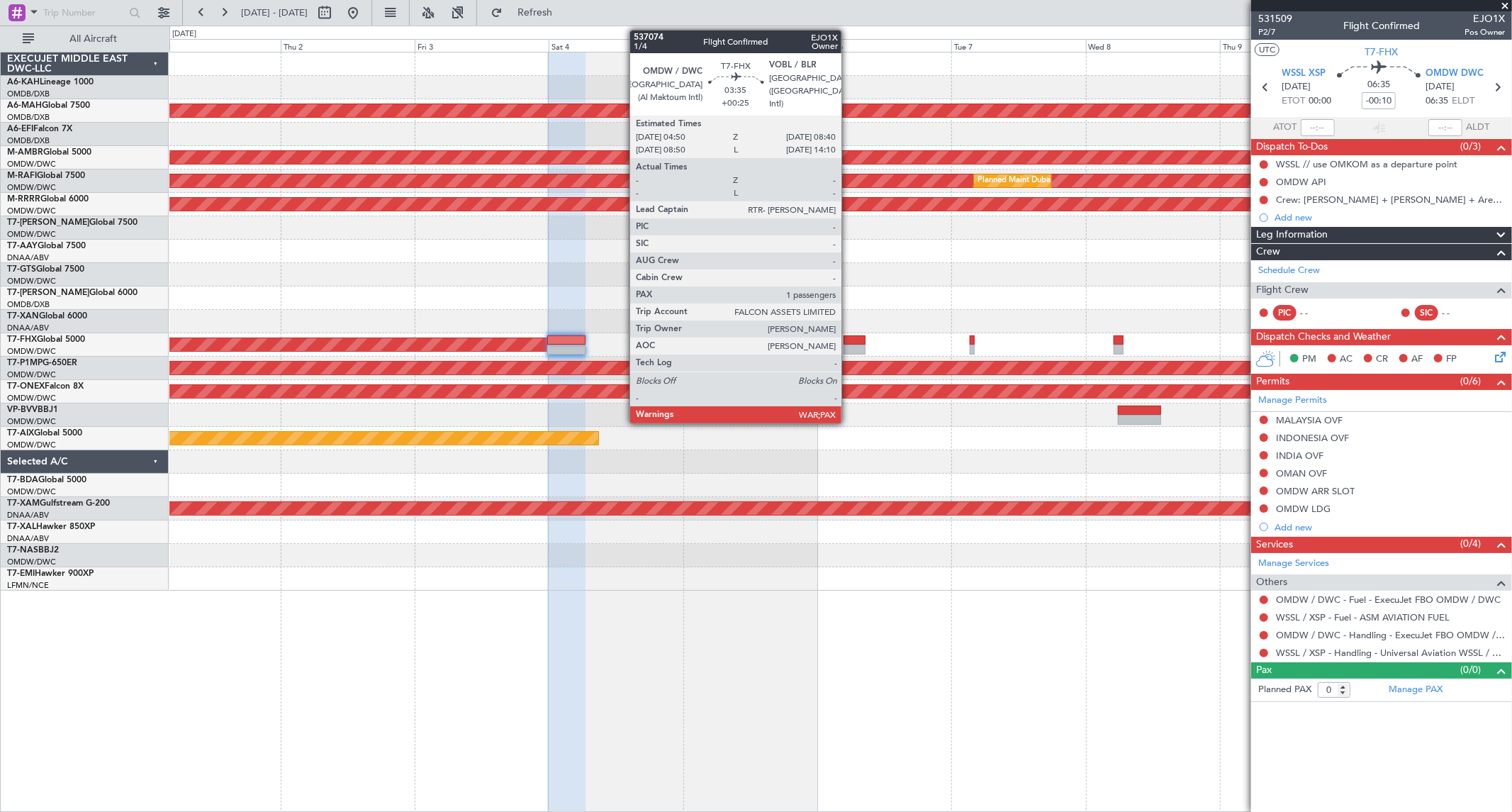
click at [848, 348] on div at bounding box center [854, 349] width 22 height 10
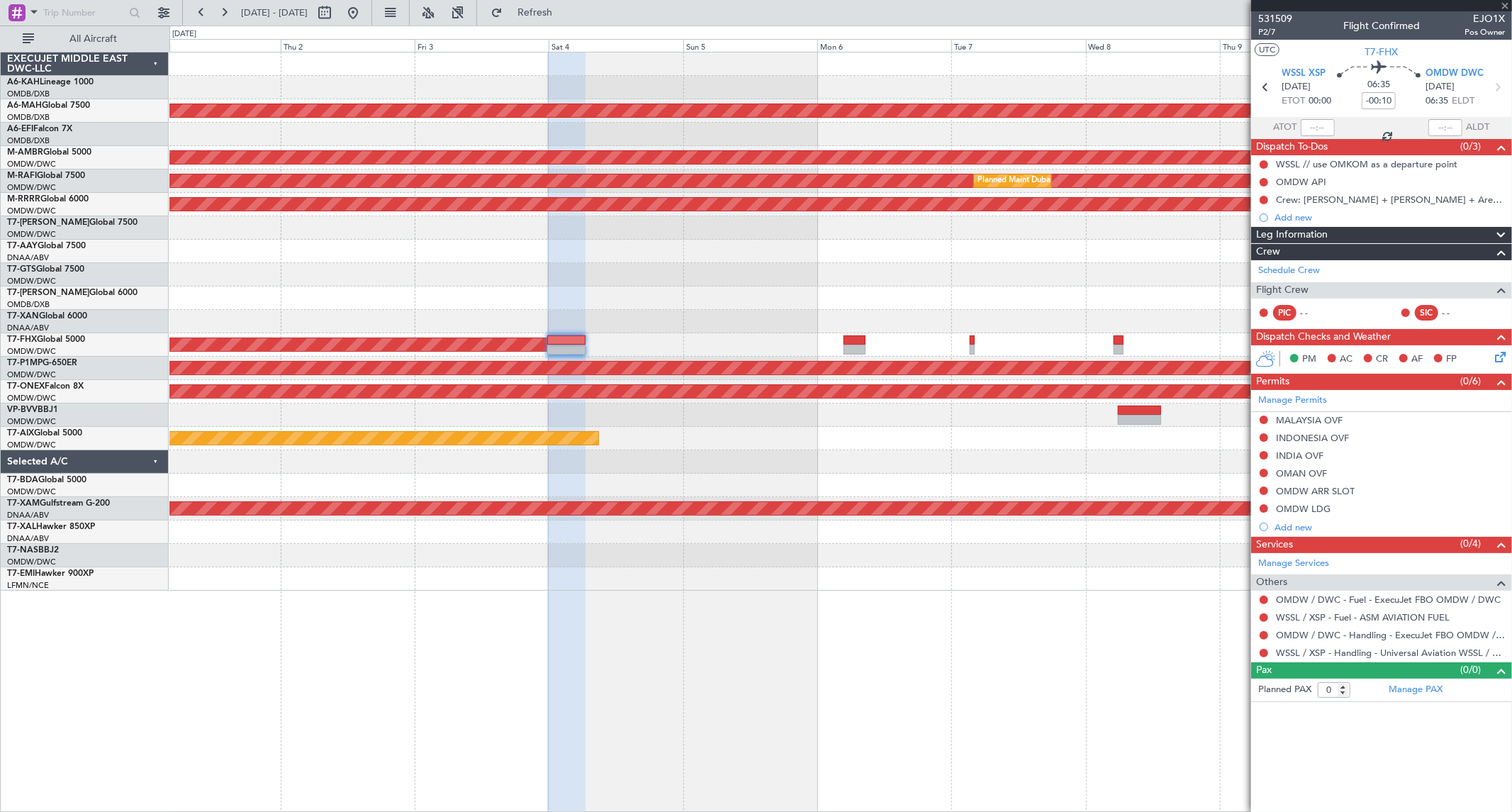
type input "+00:25"
type input "1"
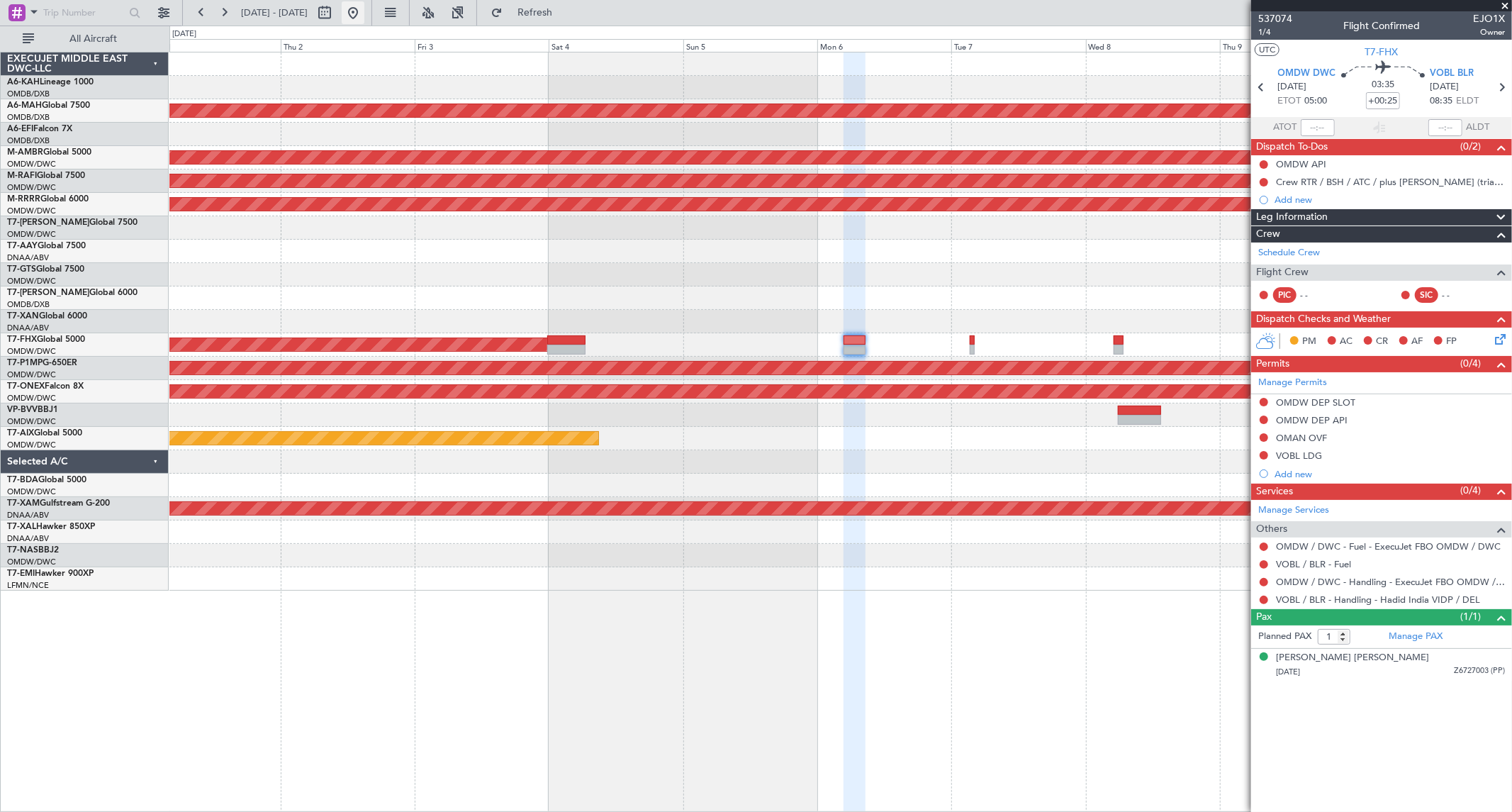
click at [364, 11] on button at bounding box center [353, 13] width 22 height 22
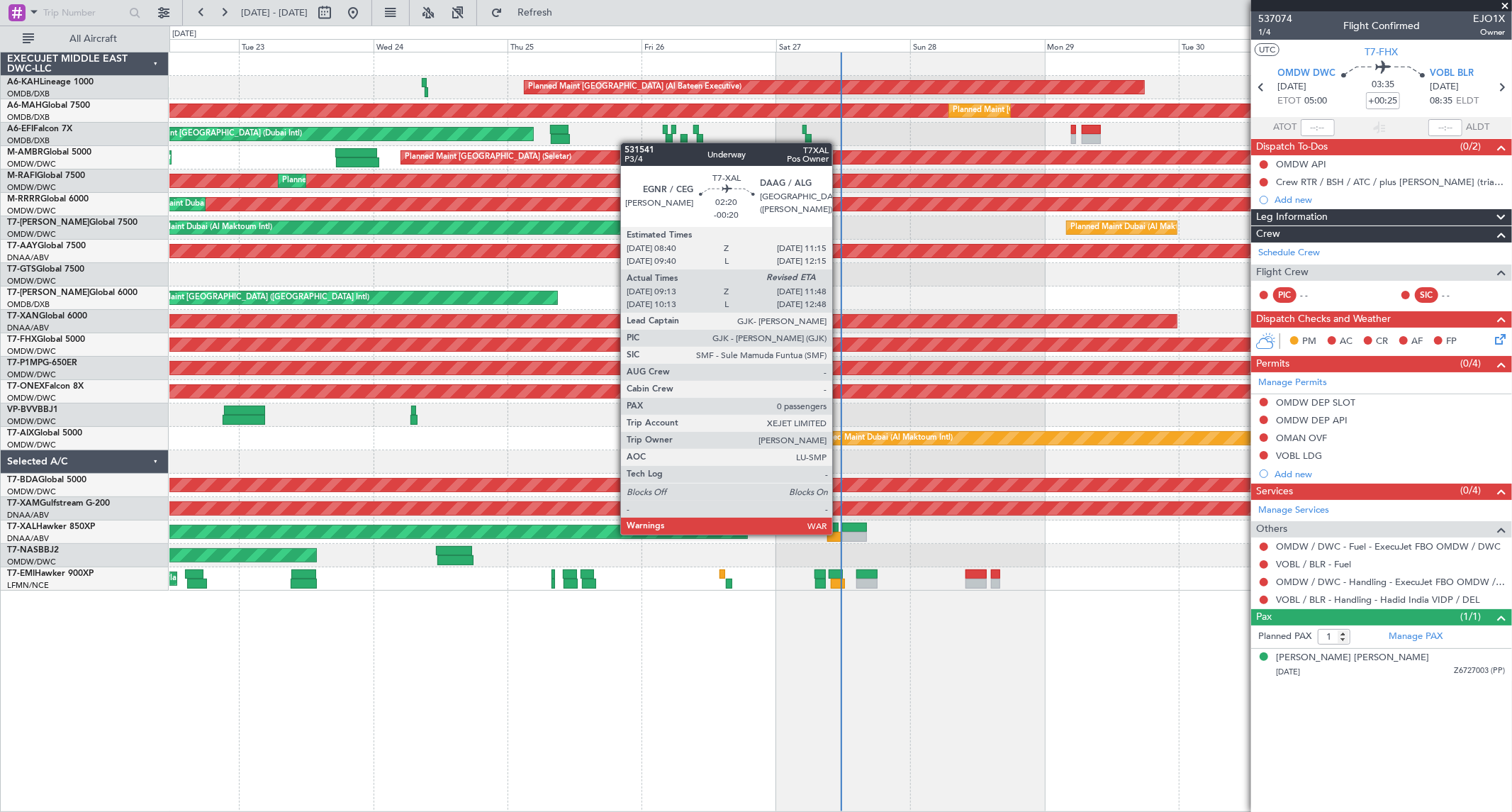
click at [840, 533] on div at bounding box center [835, 537] width 15 height 10
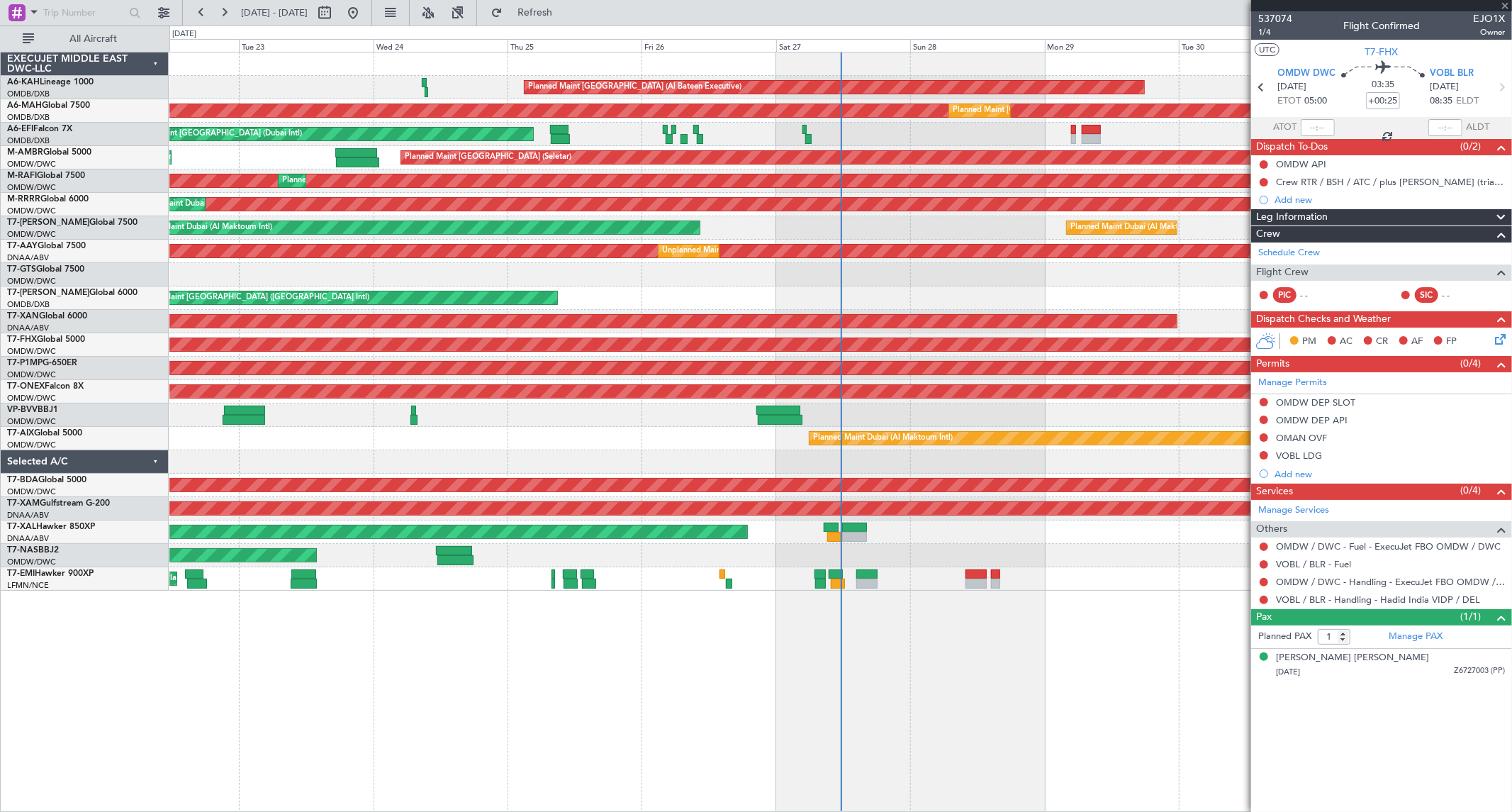
type input "-00:20"
type input "09:23"
type input "0"
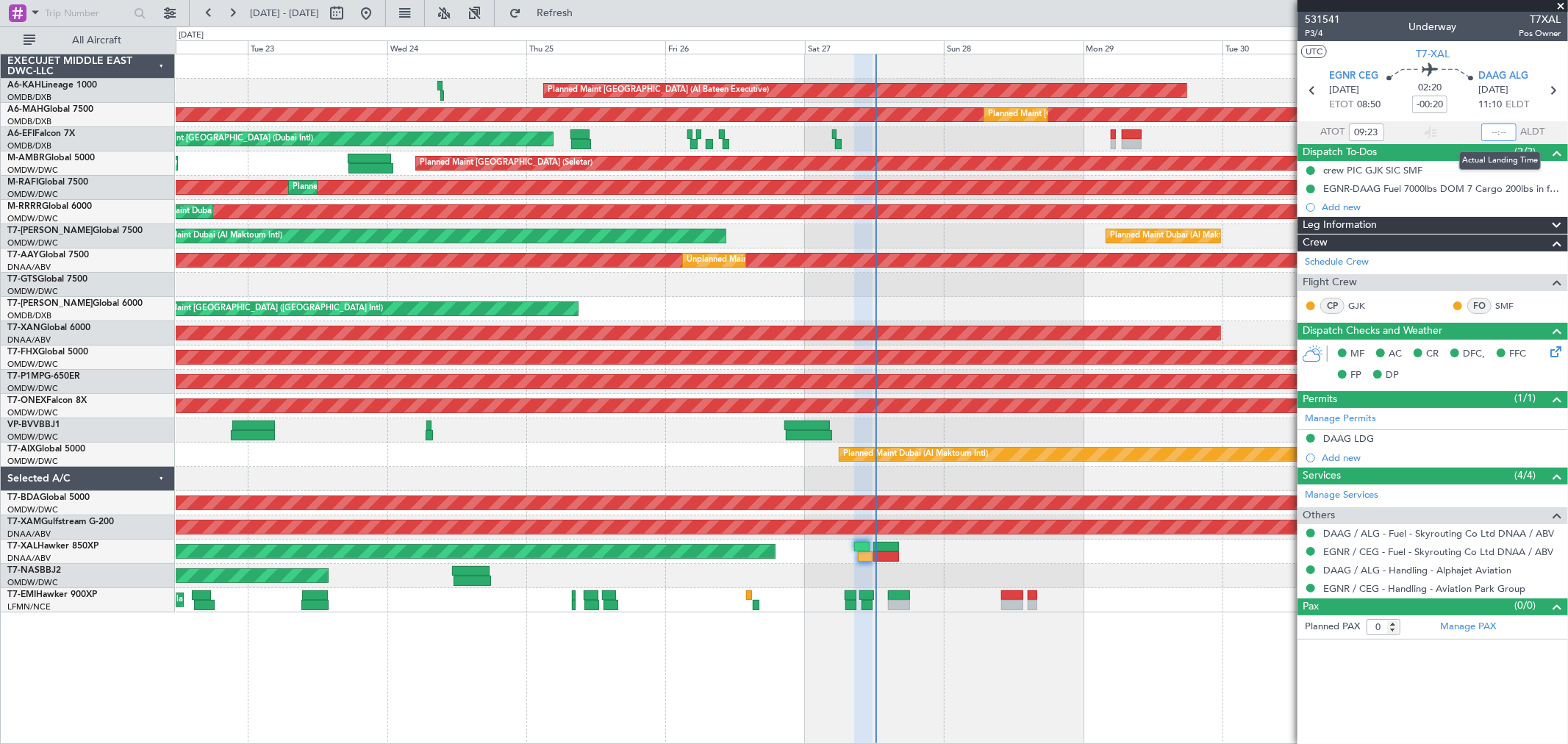
click at [1498, 134] on input "text" at bounding box center [1499, 132] width 36 height 17
type input "12:05"
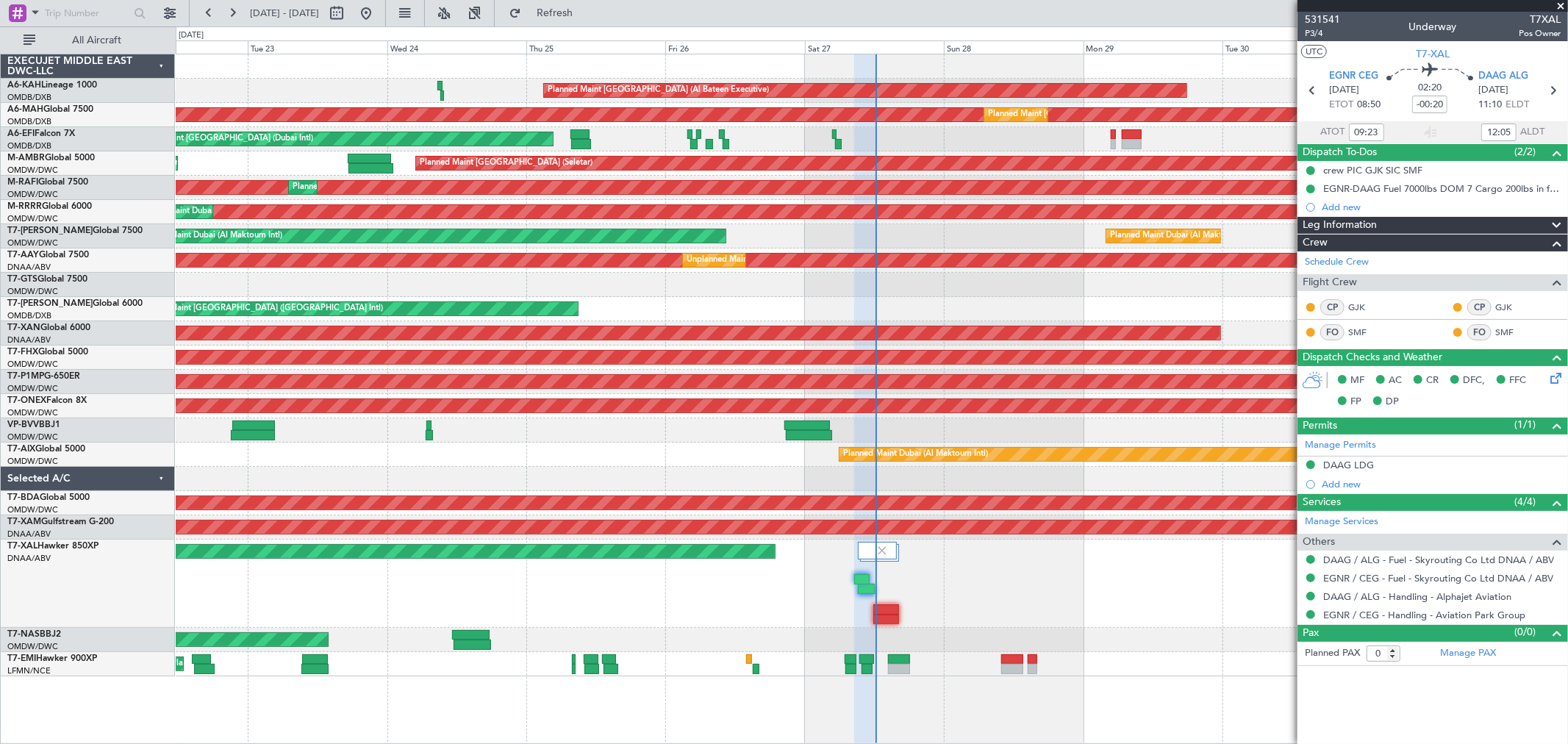
click at [1562, 5] on span at bounding box center [1561, 7] width 15 height 13
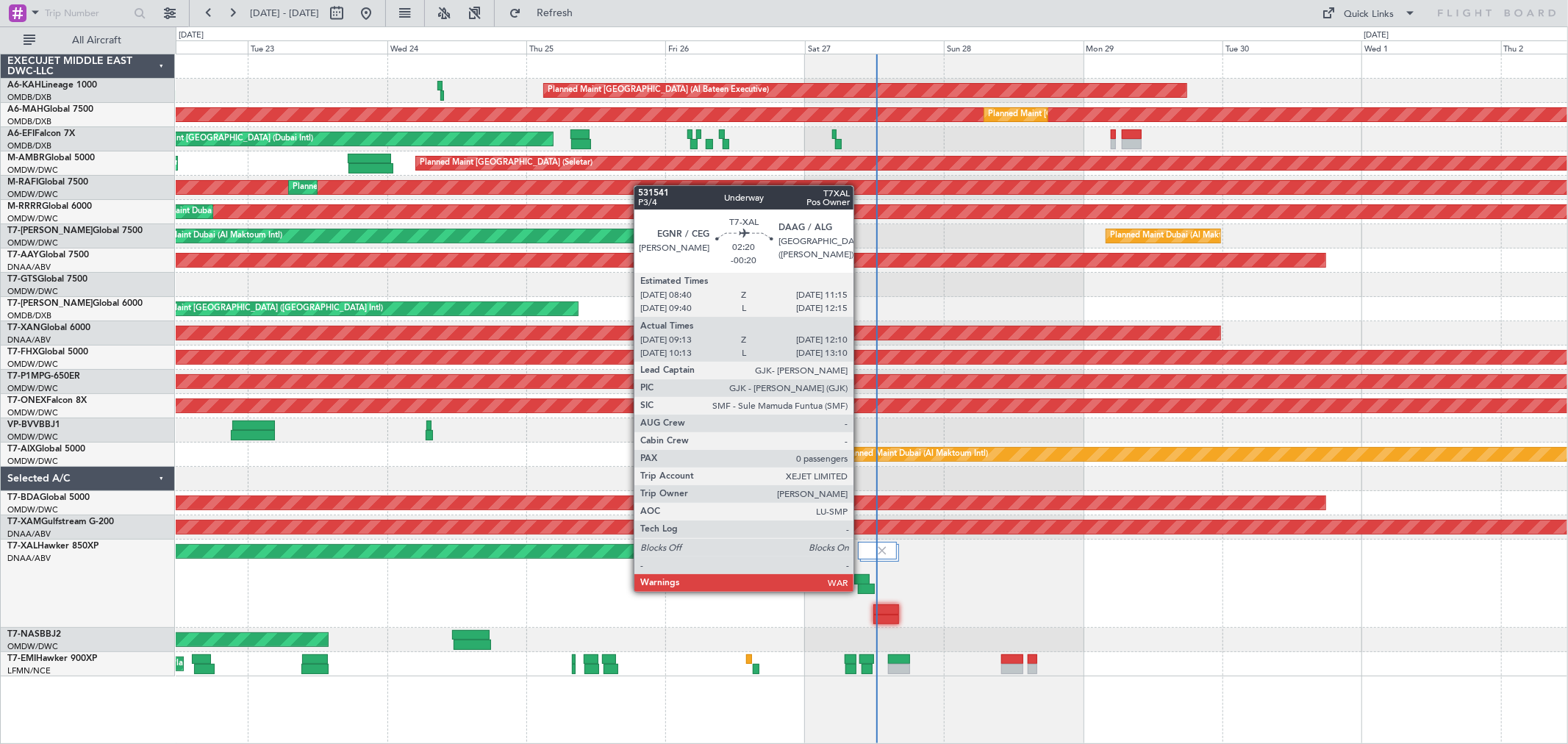
click at [861, 589] on div at bounding box center [867, 589] width 17 height 10
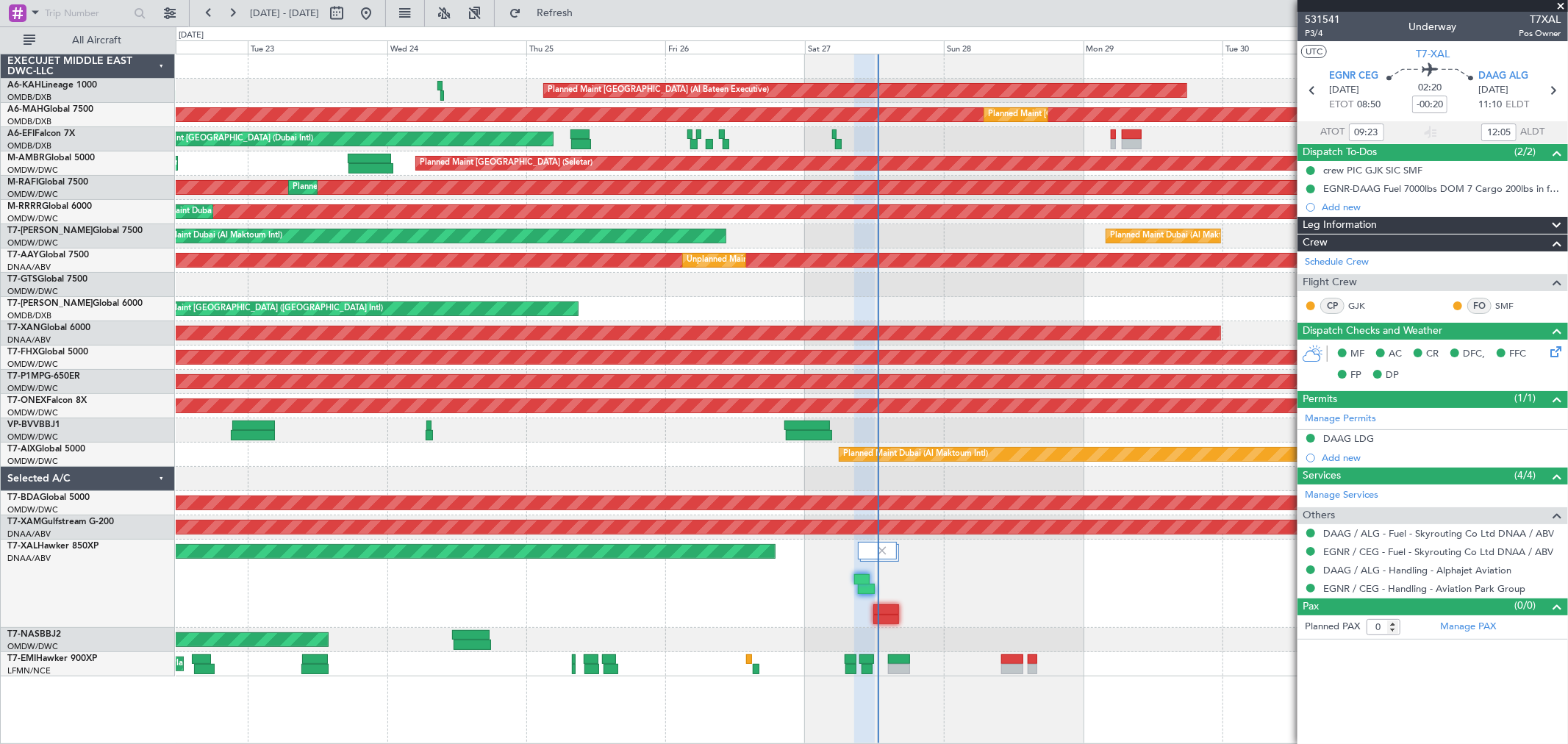
click at [1556, 4] on span at bounding box center [1561, 7] width 15 height 13
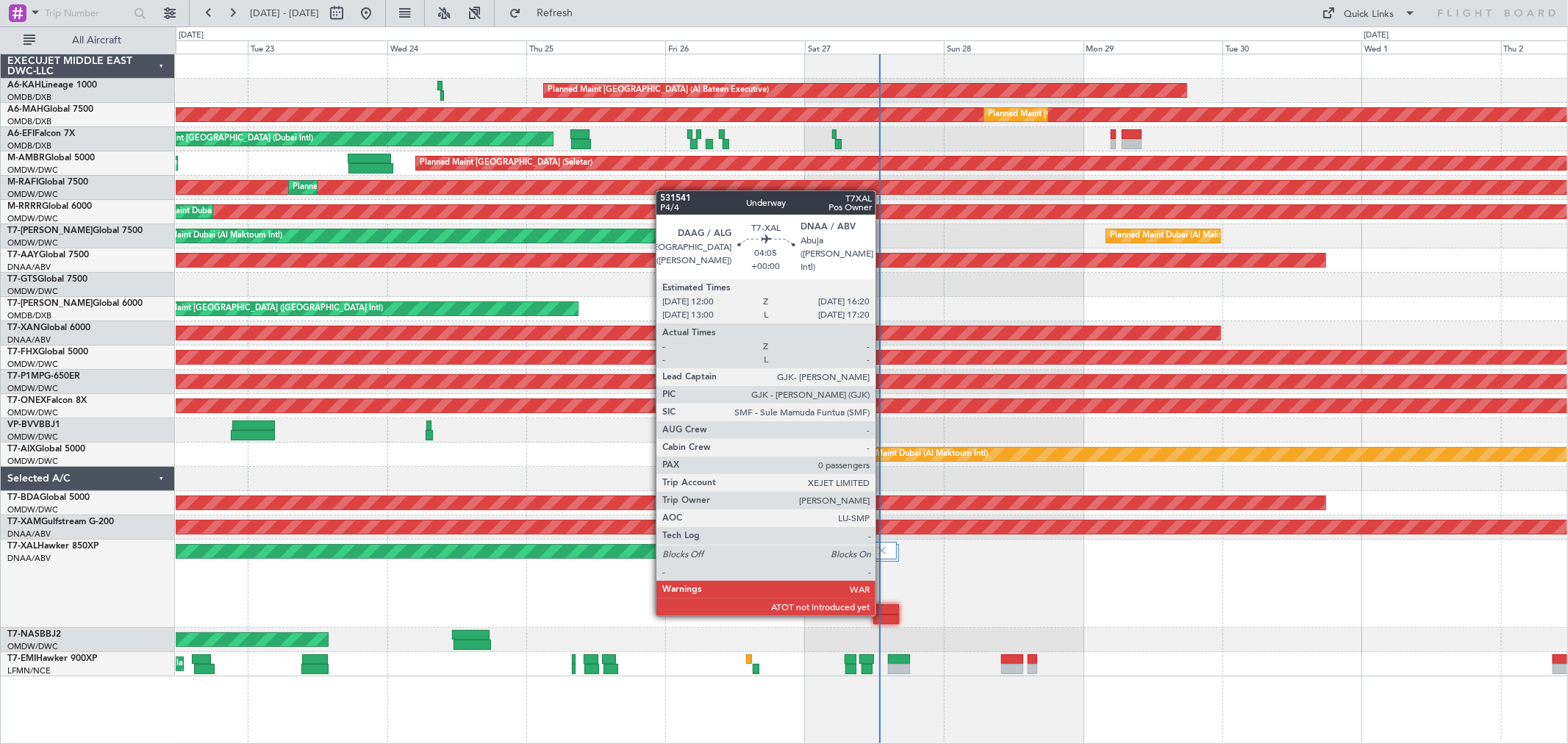
click at [883, 612] on div at bounding box center [886, 609] width 26 height 10
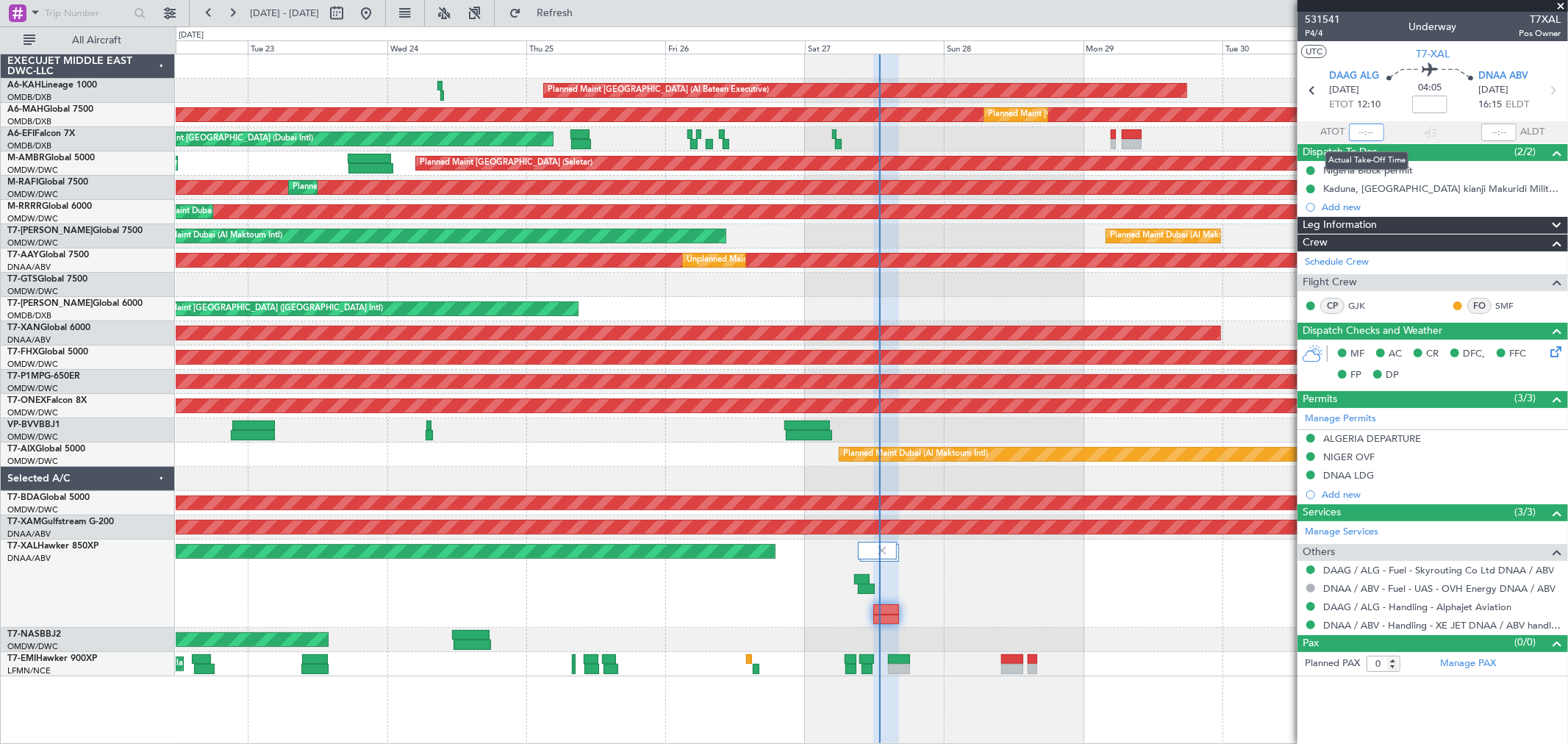
click at [1370, 137] on input "text" at bounding box center [1366, 132] width 36 height 17
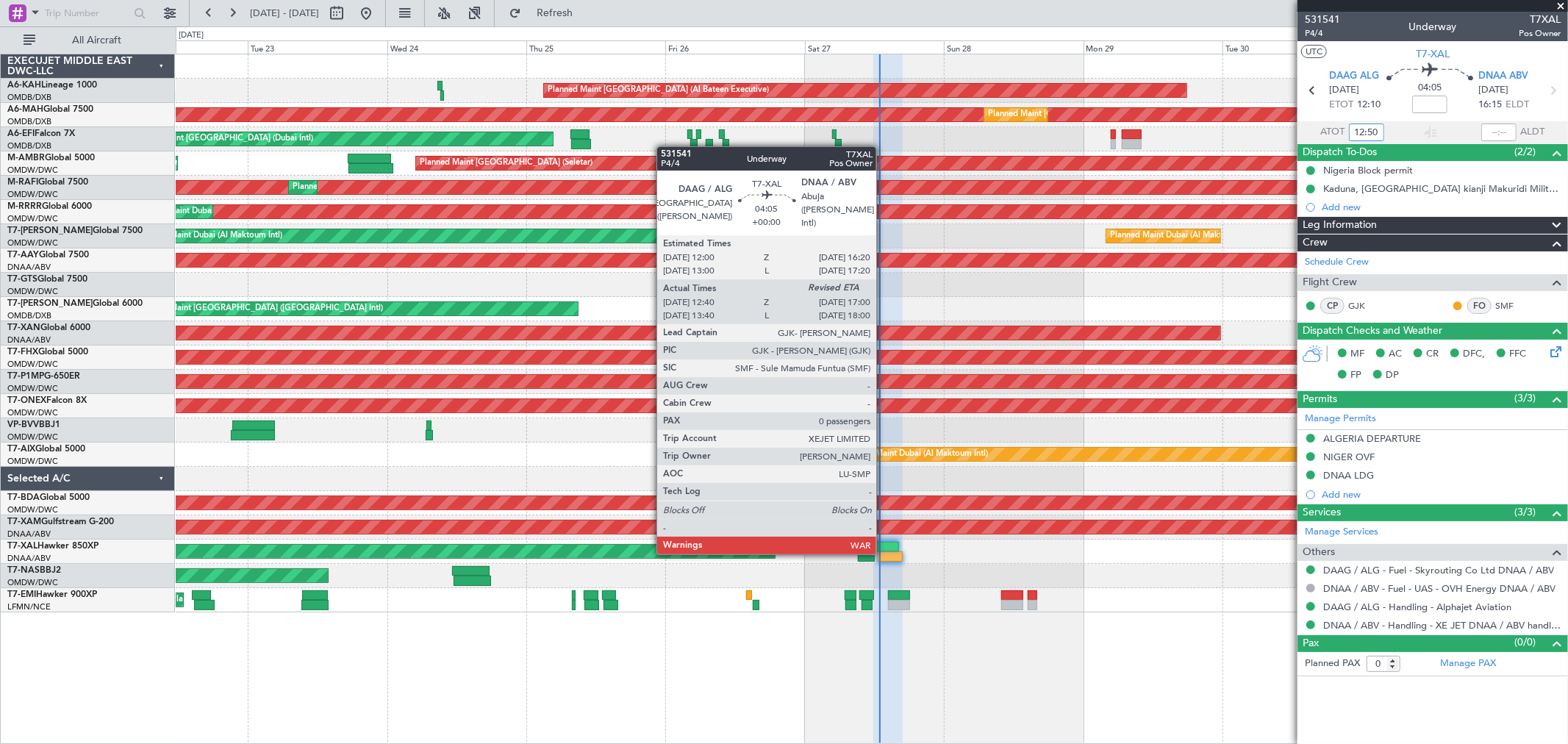
click at [884, 551] on div at bounding box center [890, 556] width 26 height 10
type input "12:50"
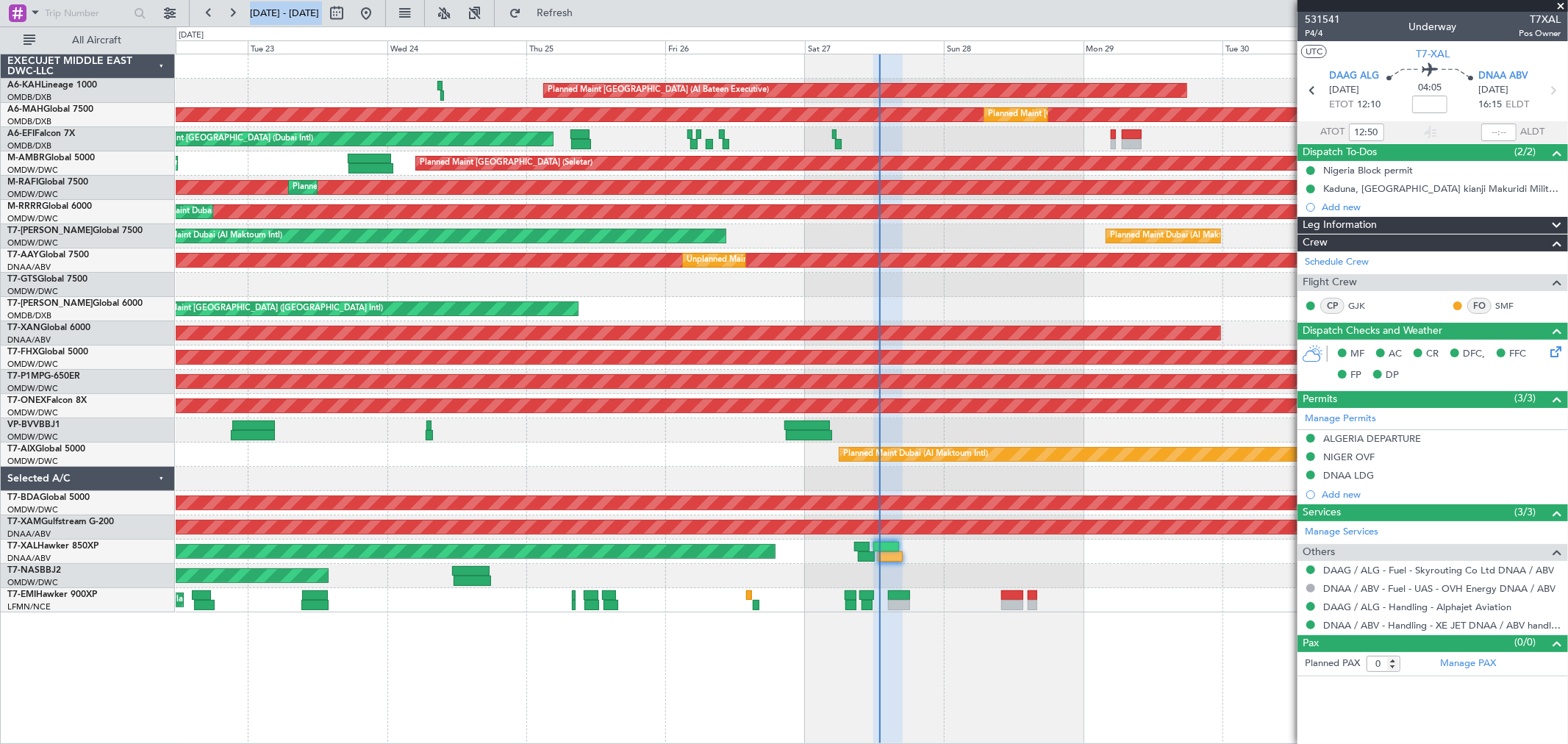
drag, startPoint x: 1560, startPoint y: 0, endPoint x: 1565, endPoint y: 13, distance: 13.9
click at [1560, 0] on html "[DATE] - [DATE] Refresh Quick Links All Aircraft Planned Maint [GEOGRAPHIC_DATA…" at bounding box center [784, 372] width 1568 height 744
click at [1556, 3] on span at bounding box center [1561, 7] width 15 height 13
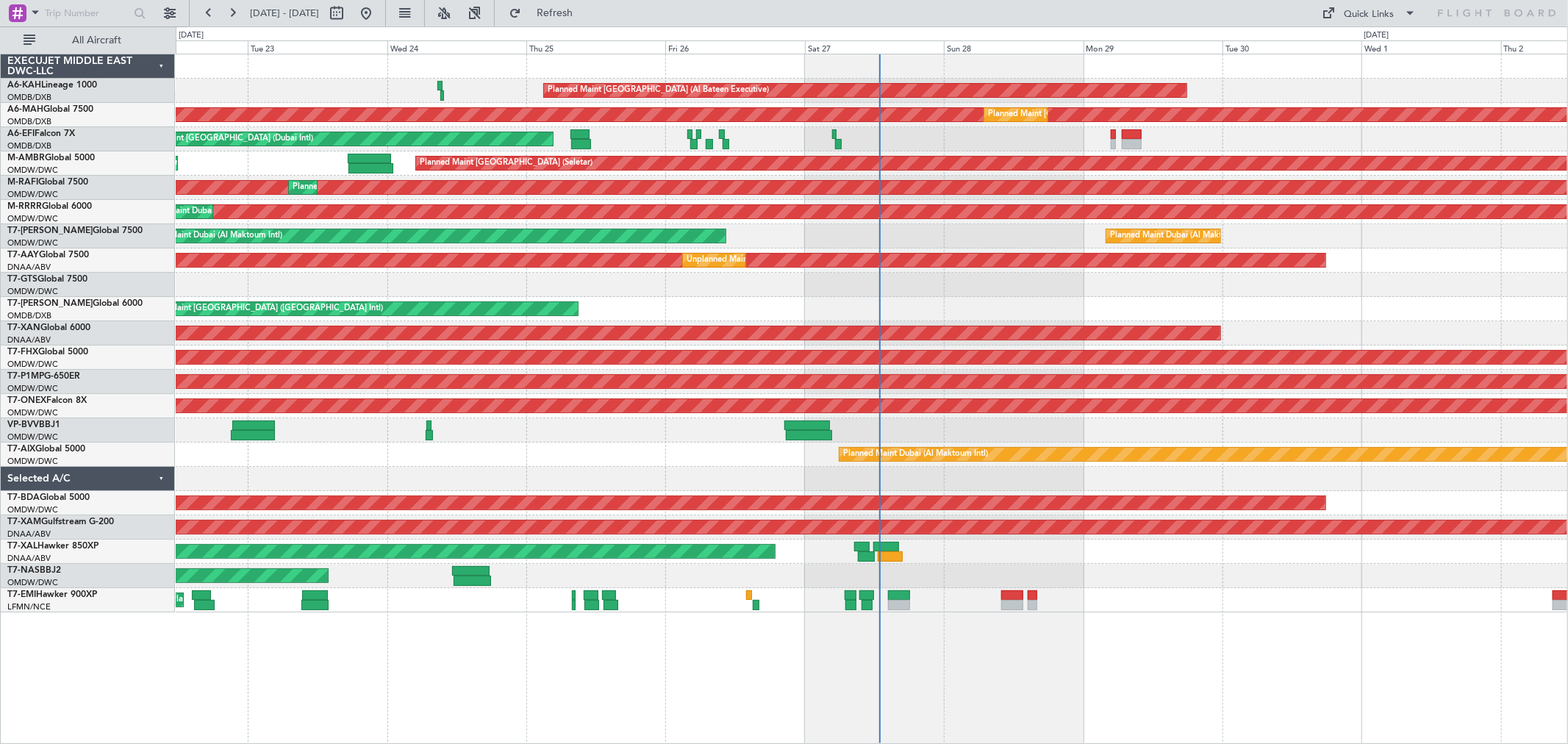
click at [1132, 598] on div "Planned Maint [GEOGRAPHIC_DATA]" at bounding box center [872, 600] width 1391 height 24
